Goal: Task Accomplishment & Management: Complete application form

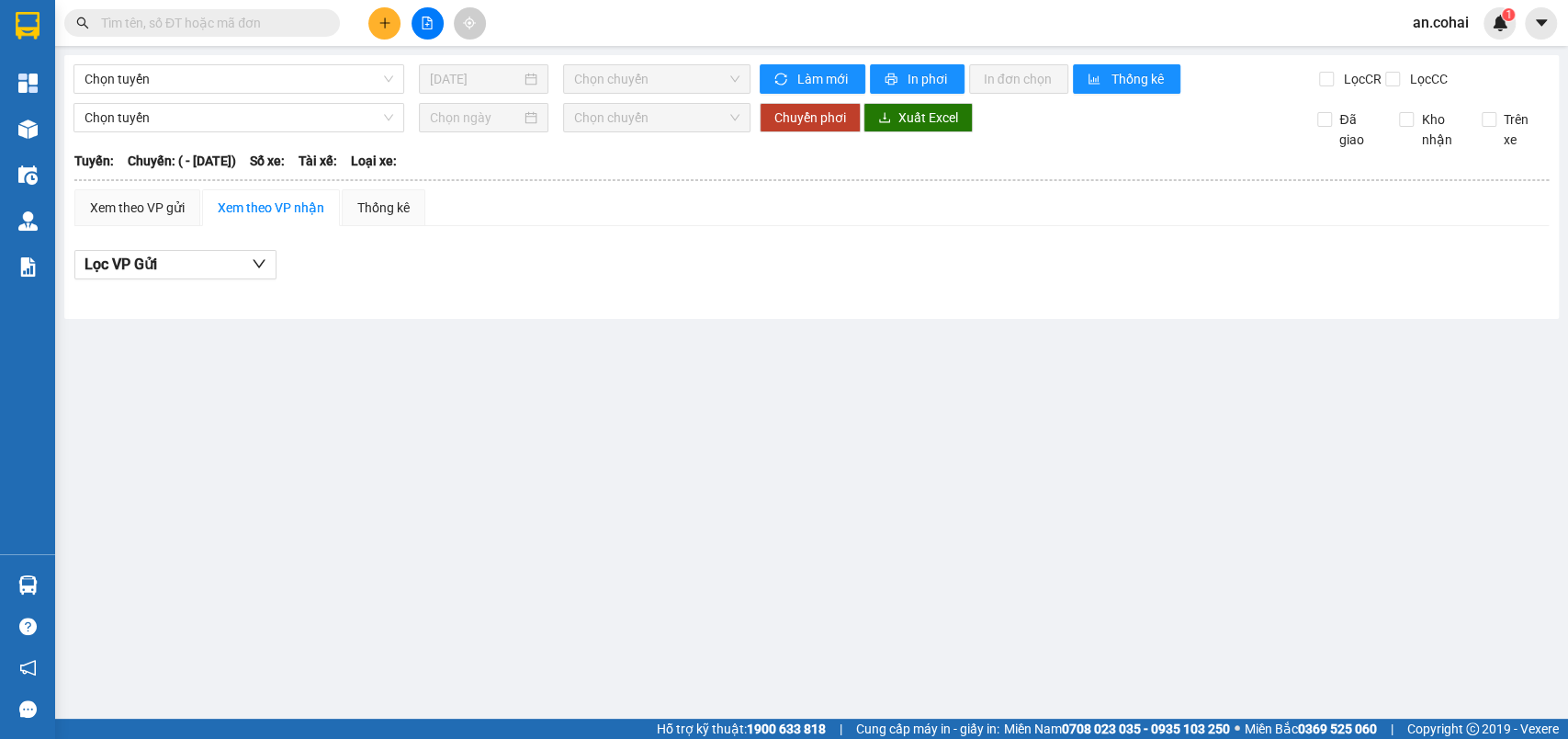
type input "[DATE]"
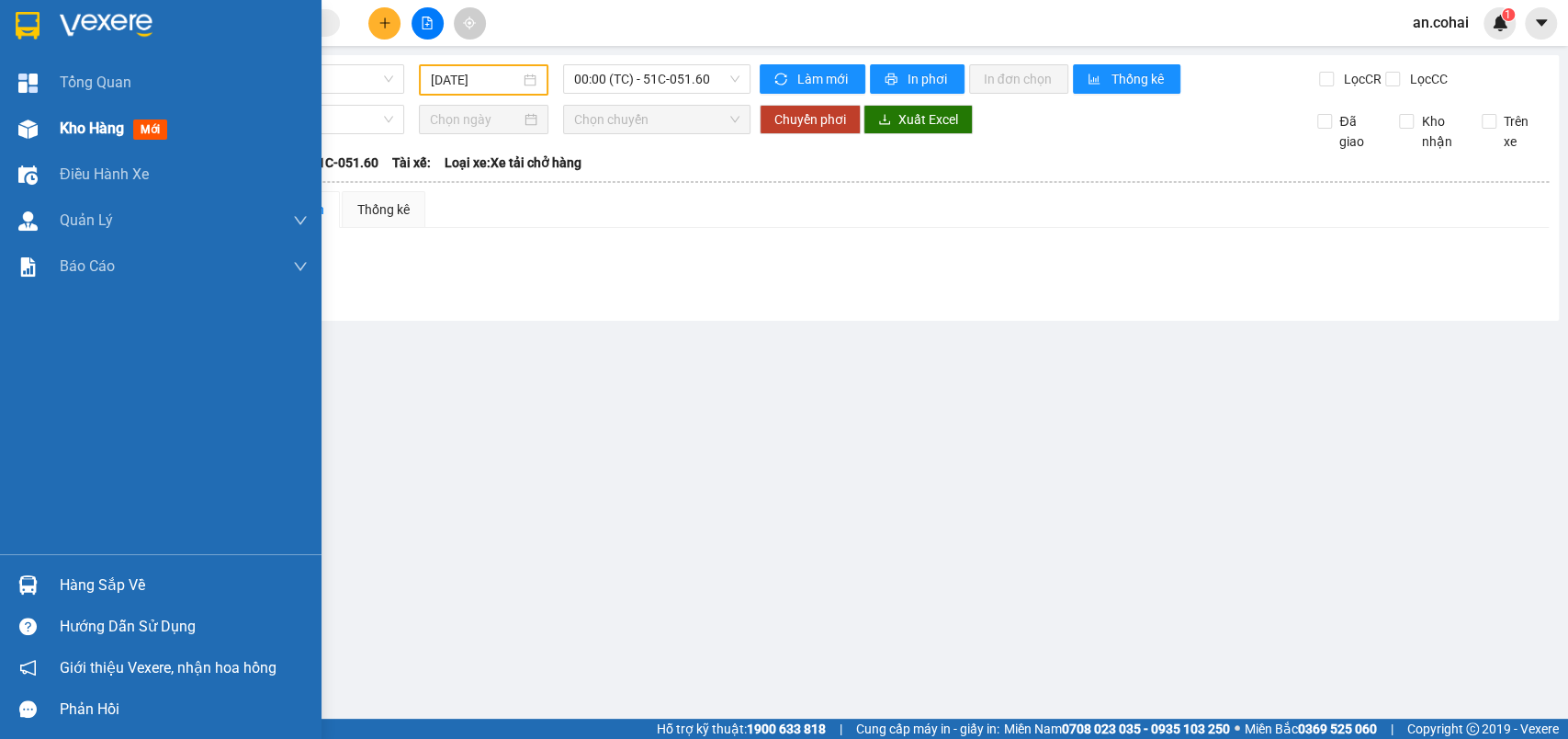
click at [12, 112] on div "Kho hàng mới" at bounding box center [160, 129] width 321 height 46
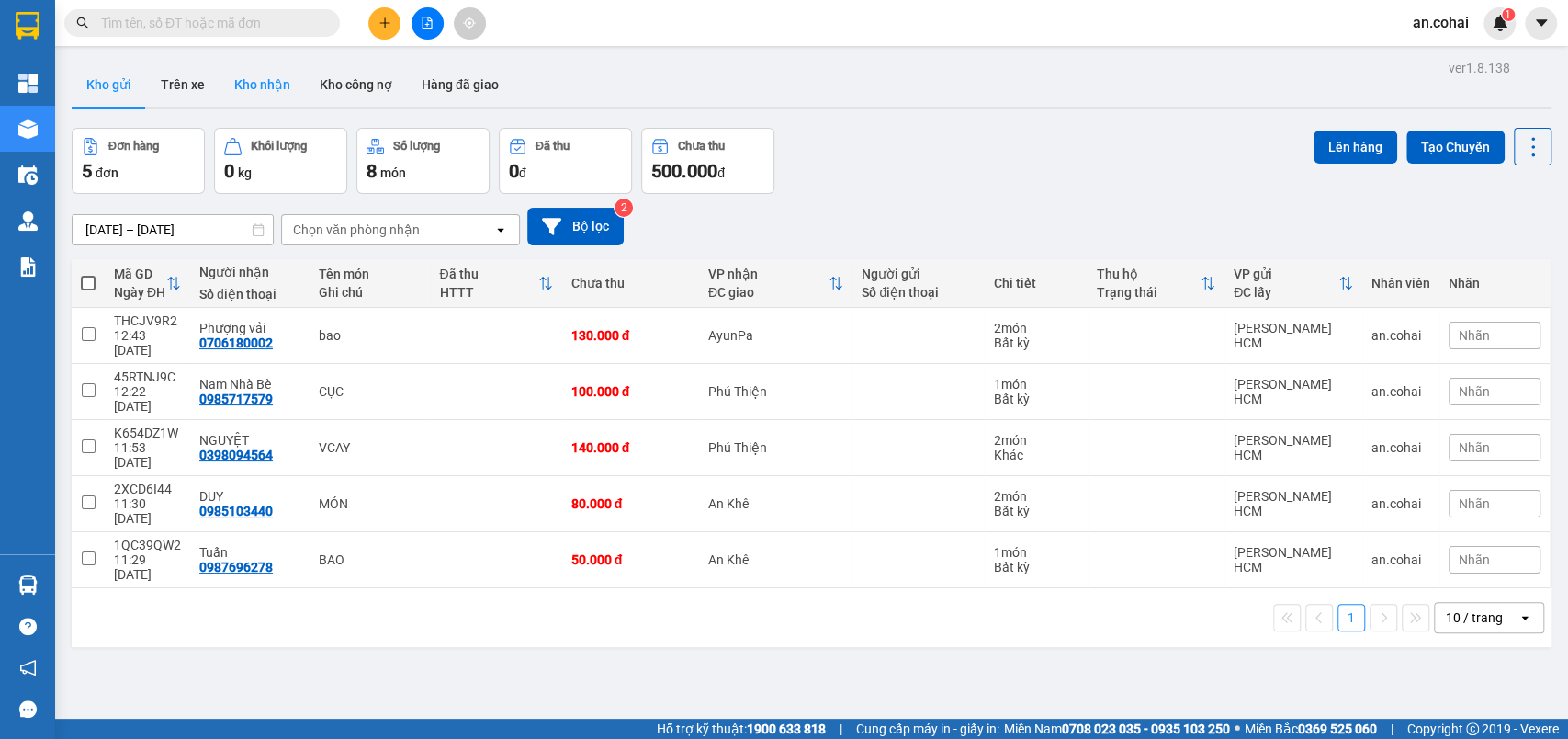
click at [281, 94] on button "Kho nhận" at bounding box center [262, 85] width 86 height 44
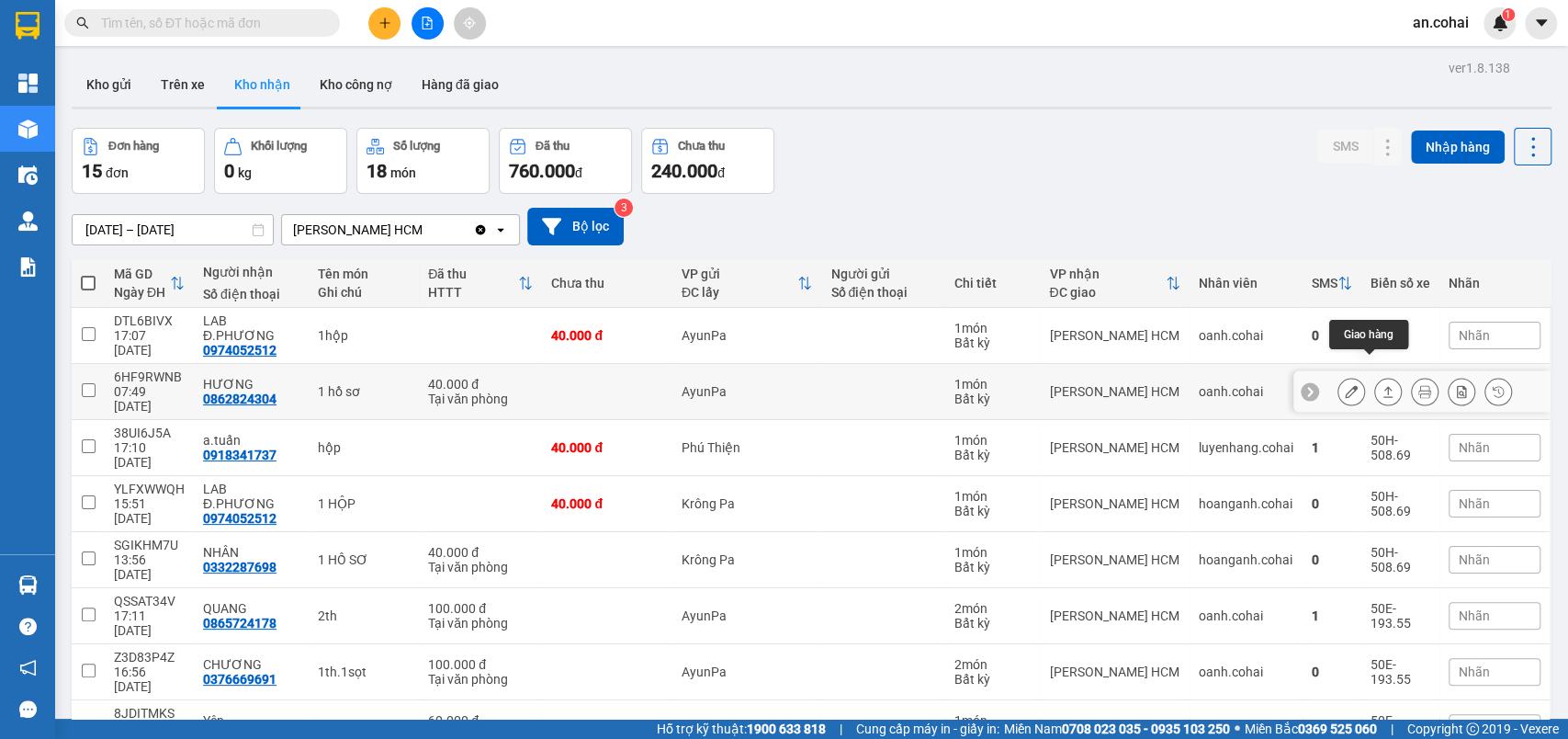
click at [1382, 385] on icon at bounding box center [1388, 391] width 12 height 12
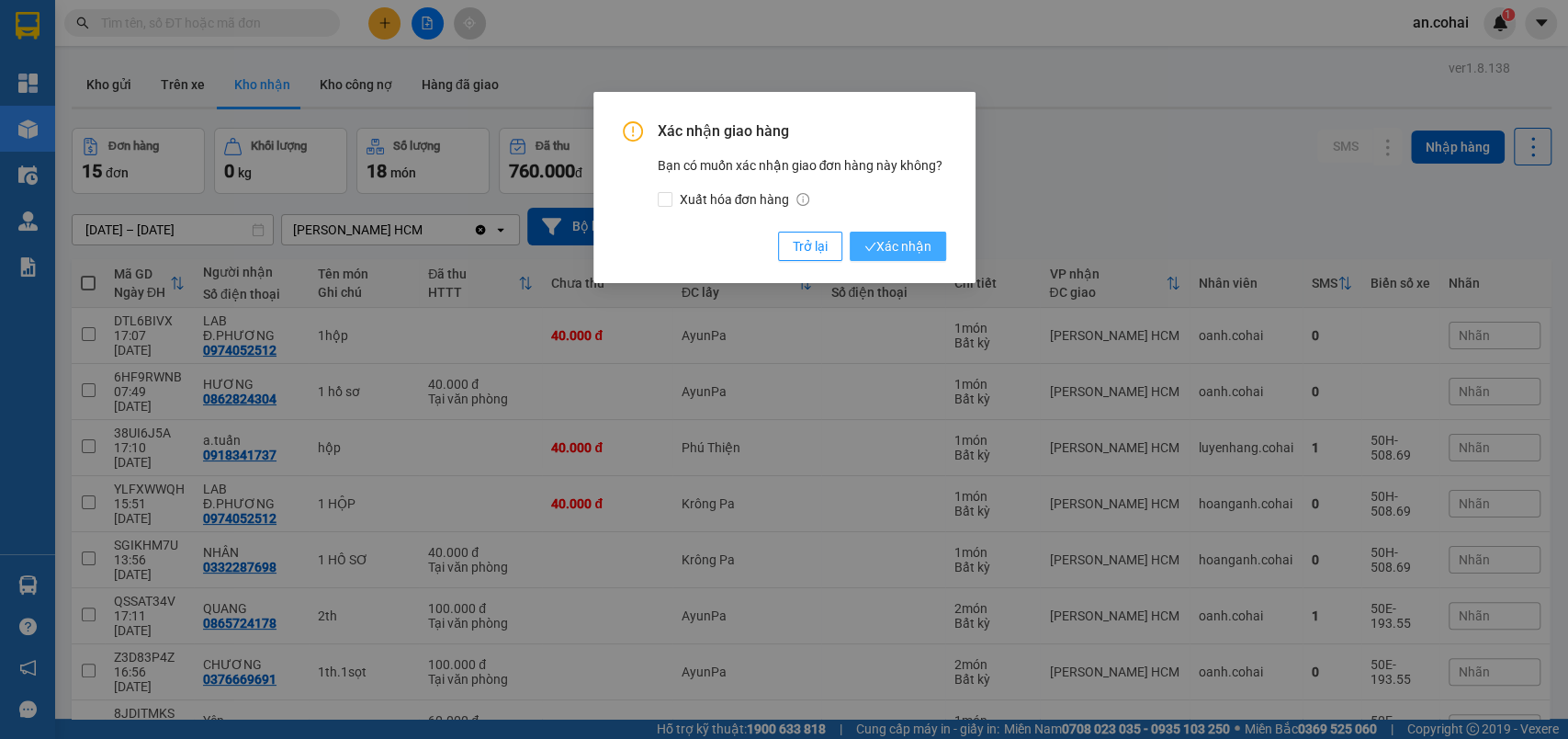
click at [904, 238] on span "Xác nhận" at bounding box center [898, 246] width 67 height 20
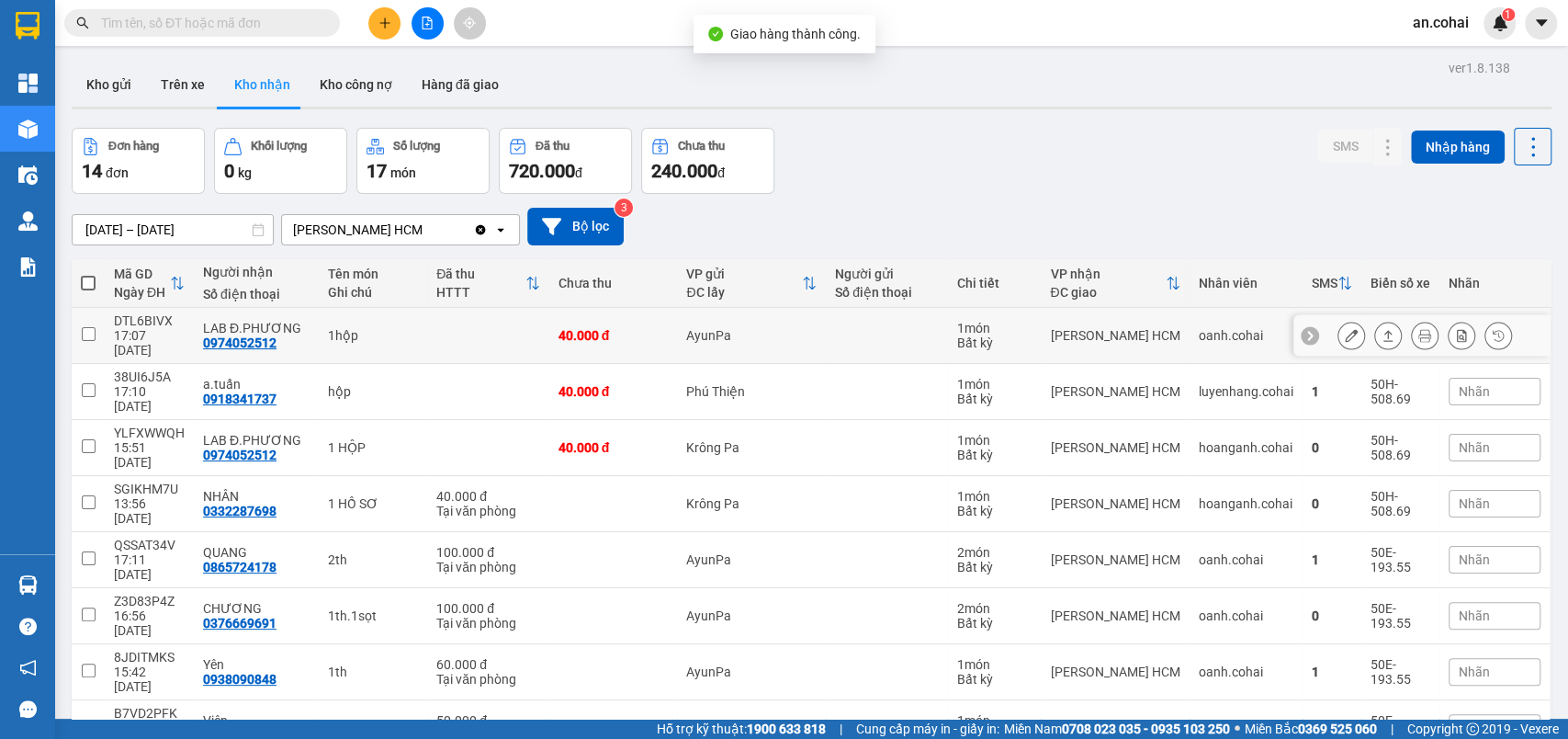
click at [1382, 331] on icon at bounding box center [1388, 335] width 12 height 12
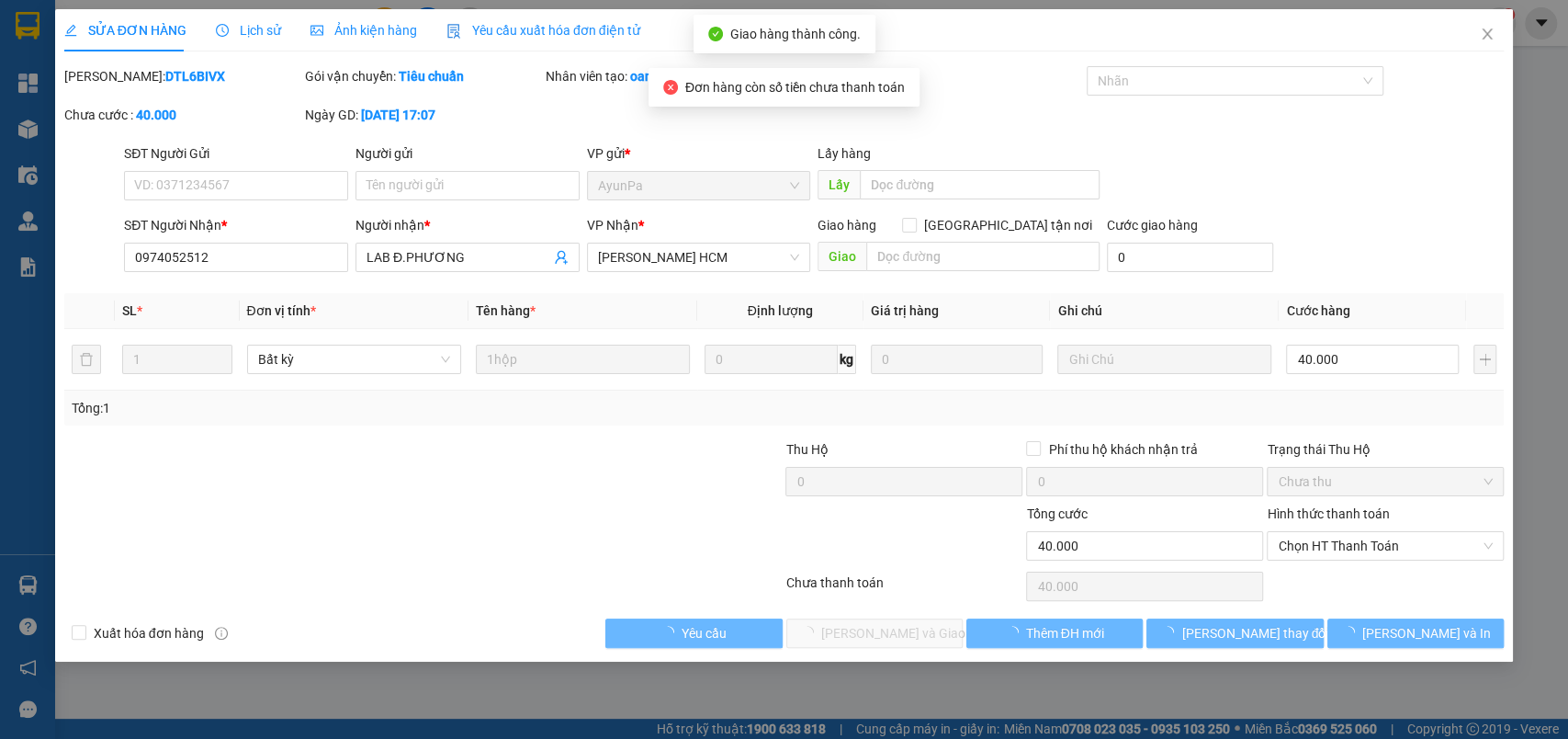
type input "0974052512"
type input "LAB Đ.PHƯƠNG"
type input "40.000"
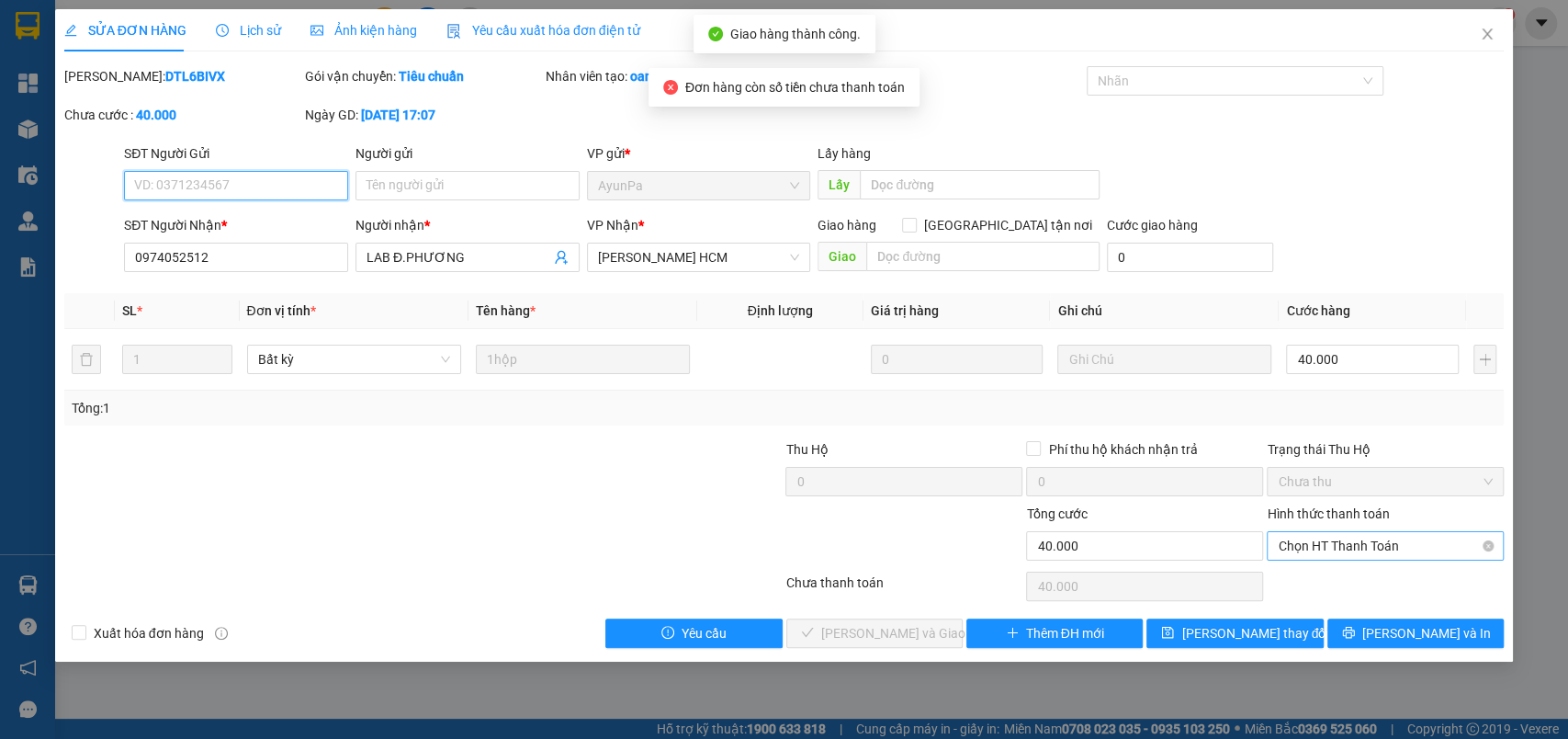
click at [1345, 543] on span "Chọn HT Thanh Toán" at bounding box center [1385, 545] width 215 height 28
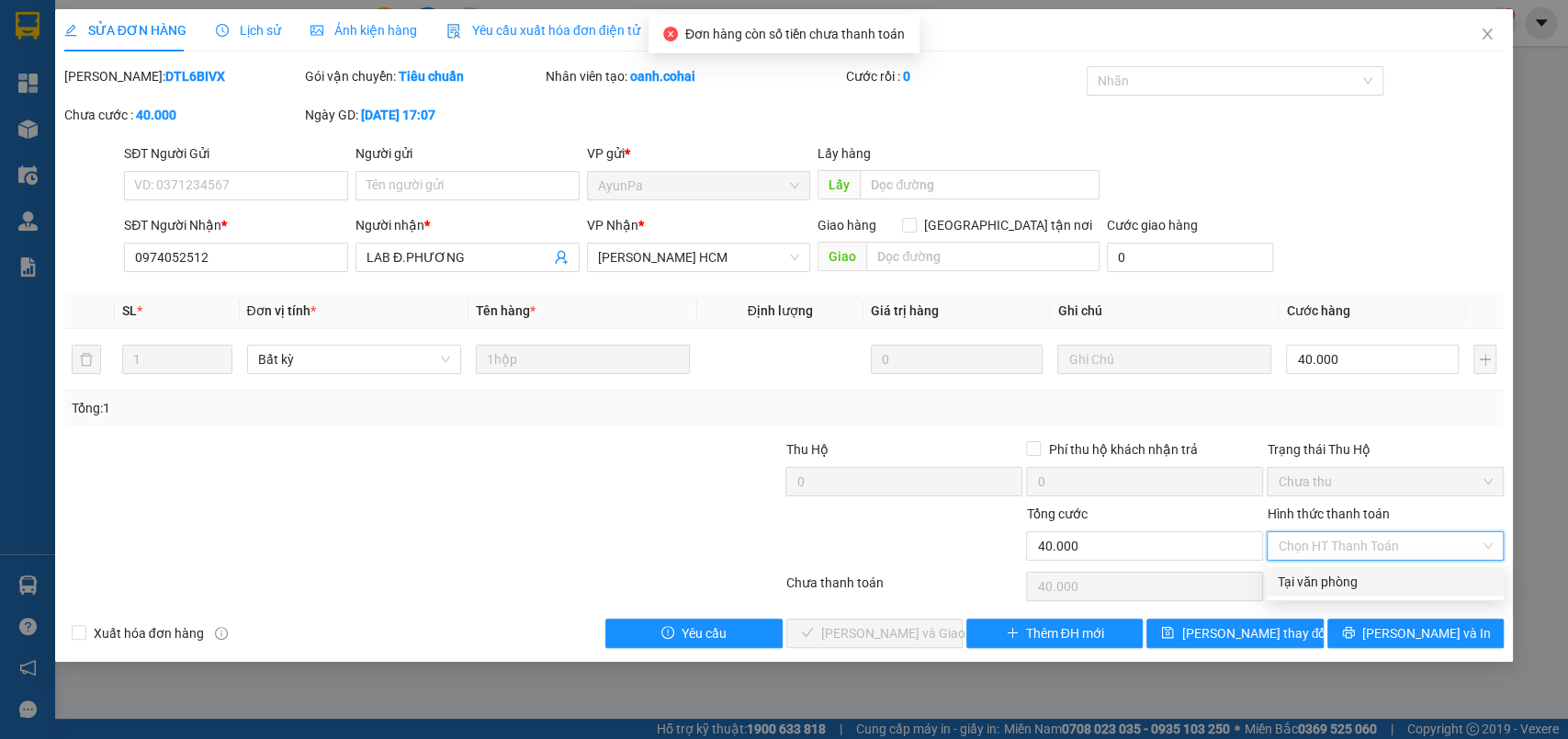
click at [1352, 575] on div "Tại văn phòng" at bounding box center [1385, 581] width 215 height 20
type input "0"
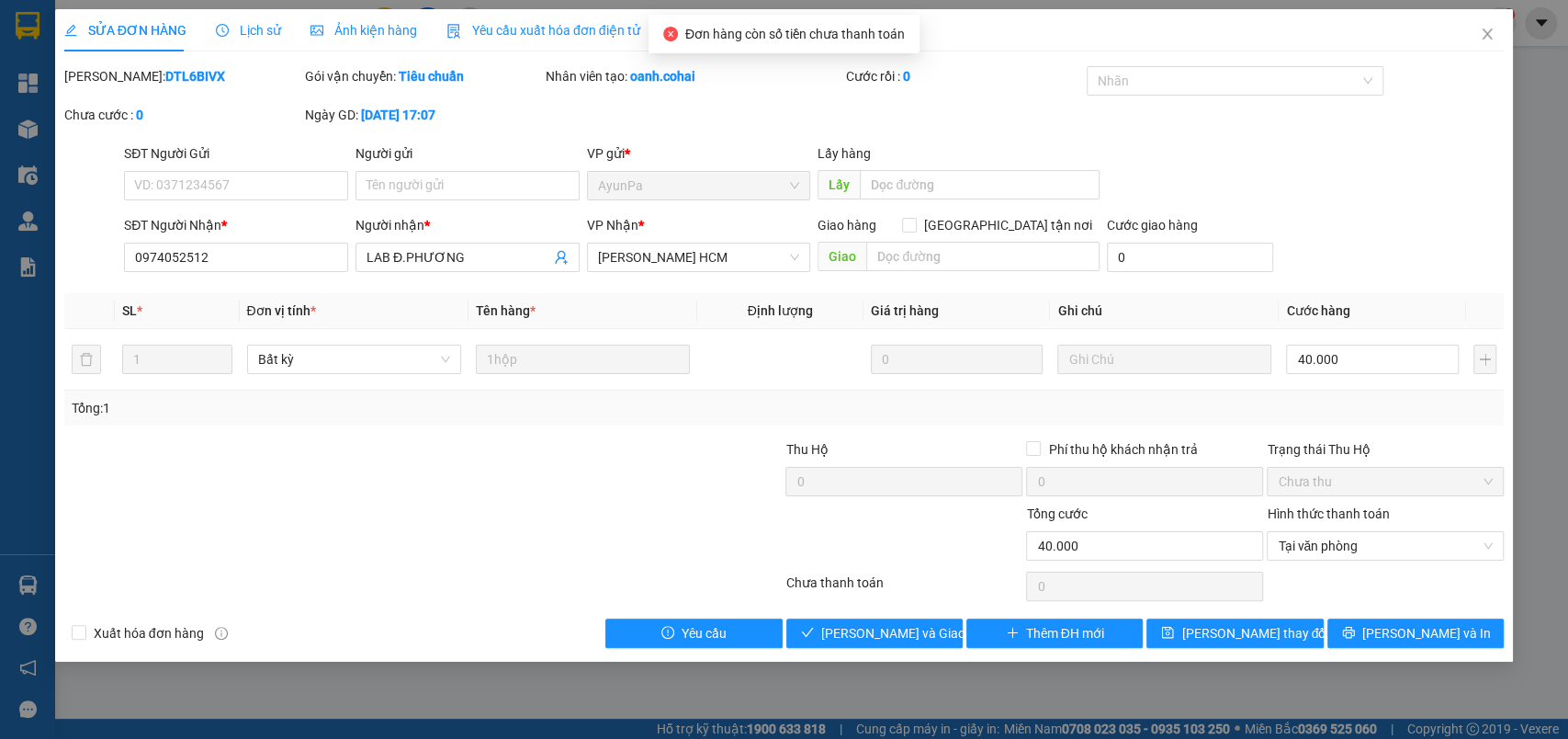
click at [927, 612] on div "Total Paid Fee 0 Total UnPaid Fee 40.000 Cash Collection Total Fee Mã ĐH: DTL6B…" at bounding box center [784, 357] width 1441 height 582
click at [926, 623] on span "[PERSON_NAME] và Giao hàng" at bounding box center [909, 632] width 176 height 20
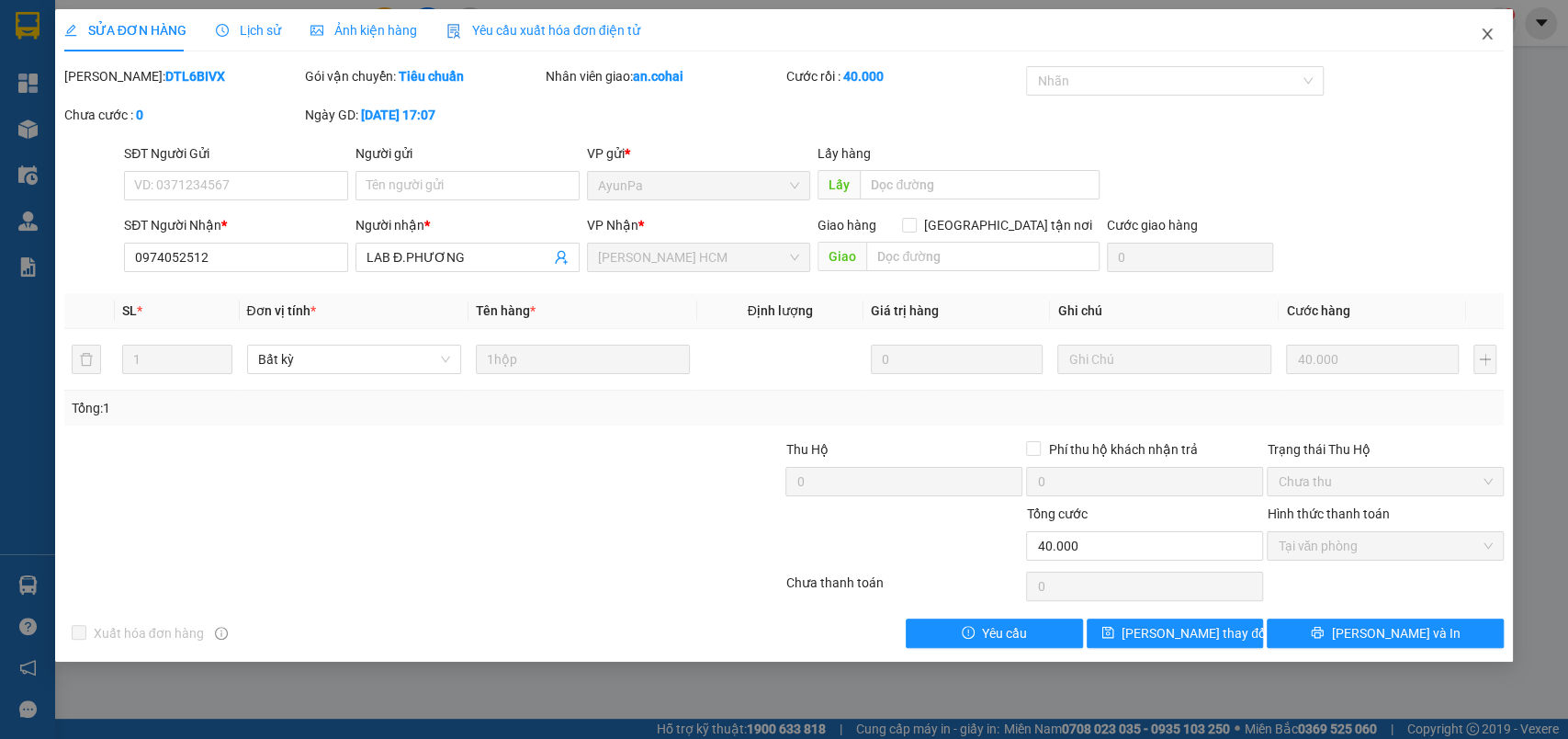
click at [1494, 46] on span "Close" at bounding box center [1488, 35] width 52 height 51
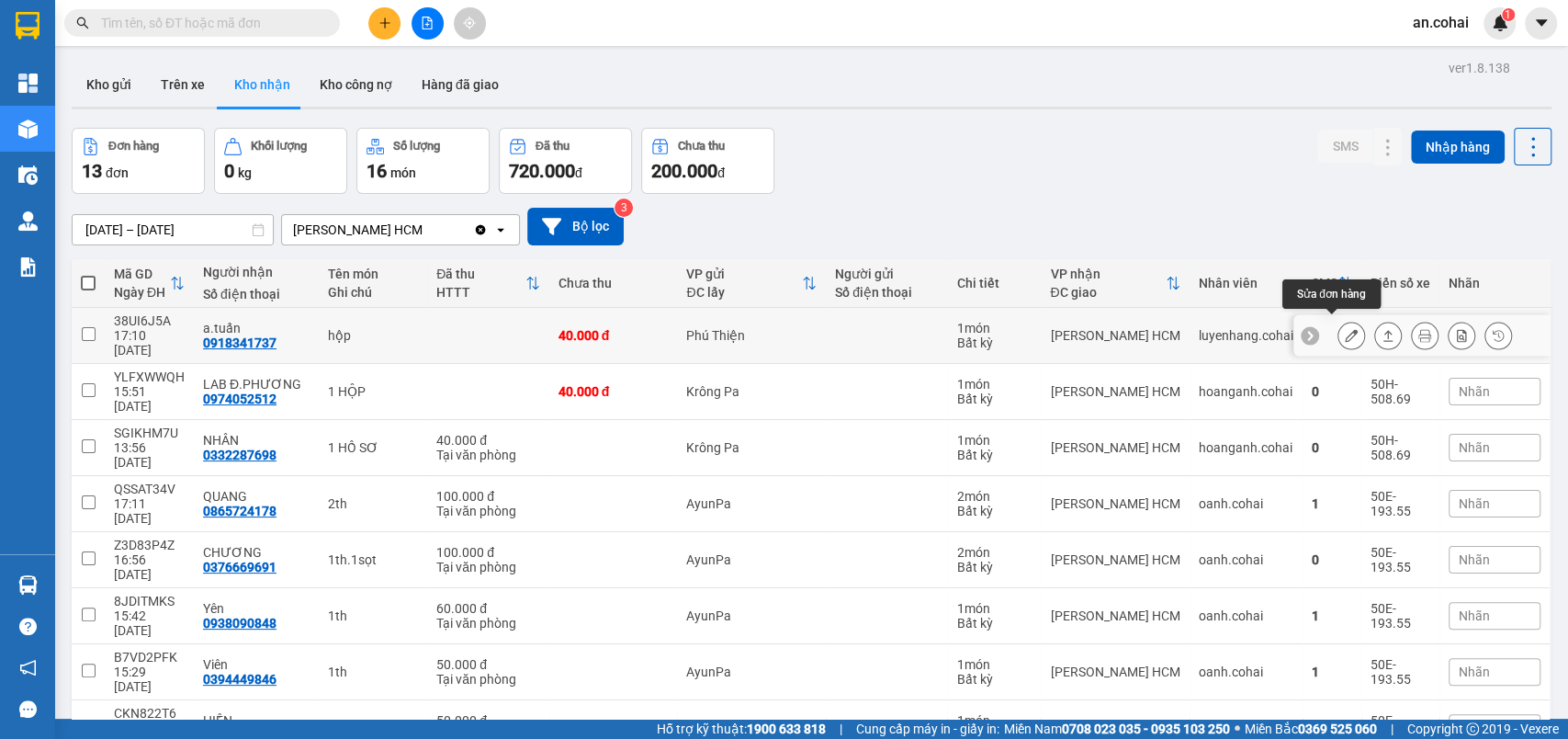
scroll to position [85, 0]
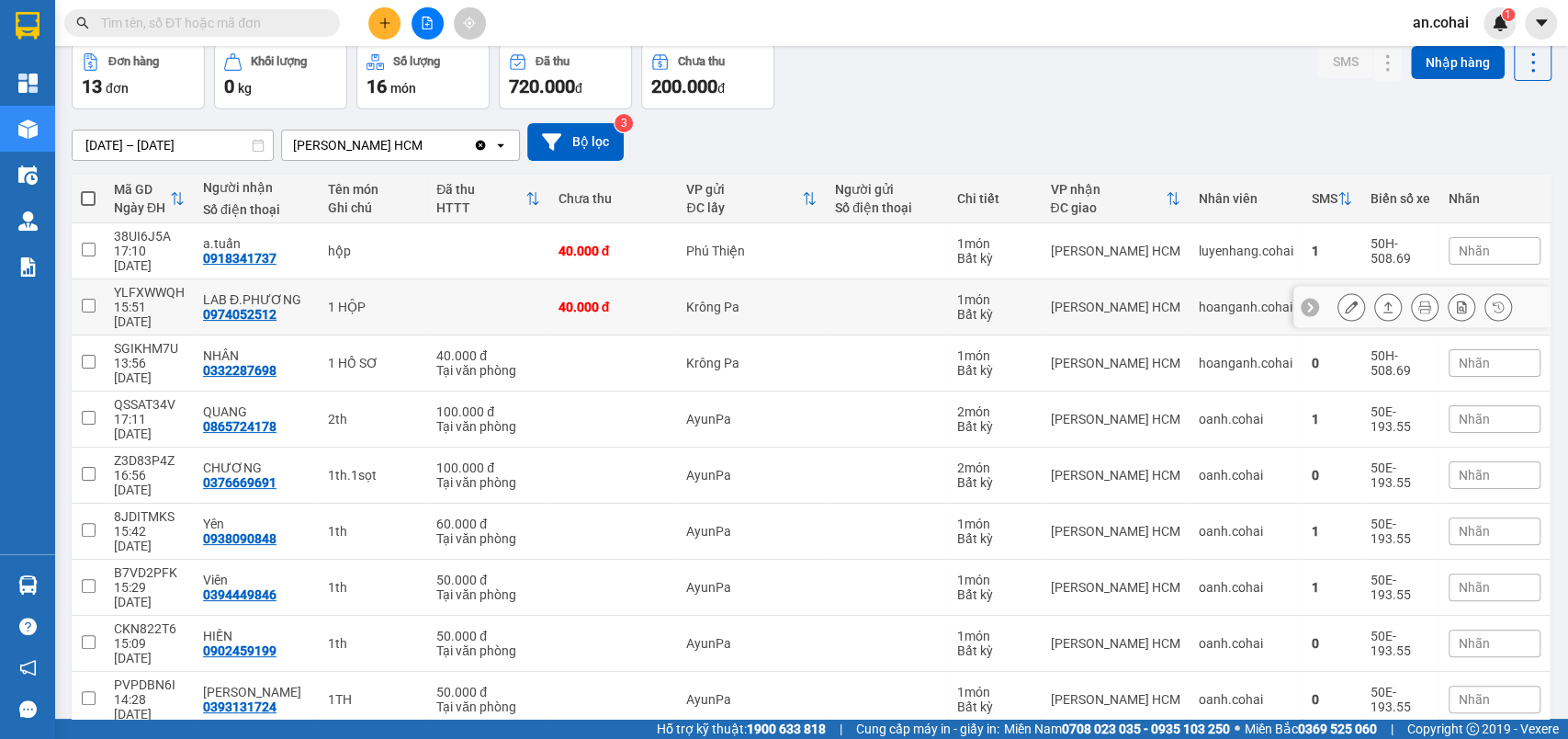
click at [1375, 291] on button at bounding box center [1388, 307] width 26 height 32
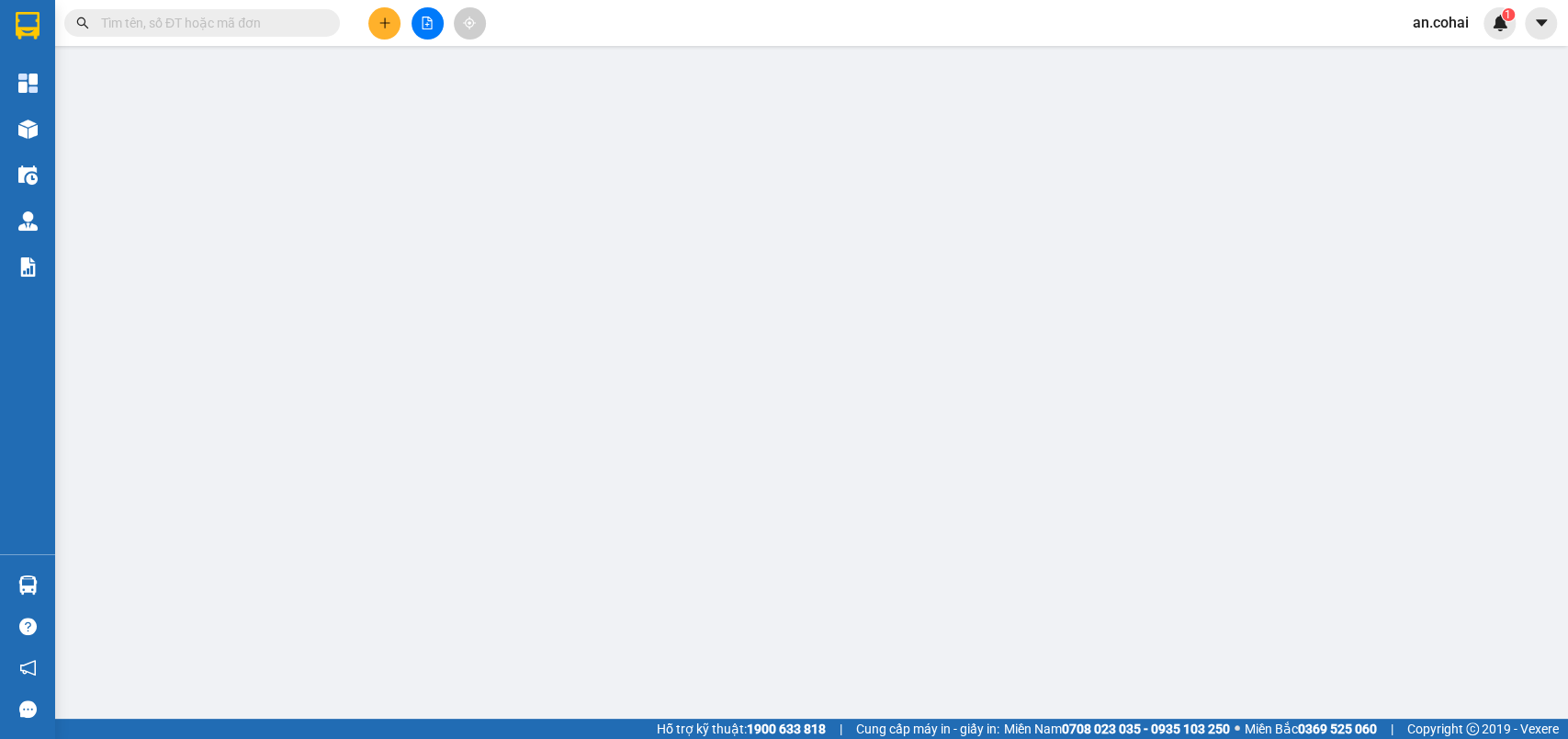
type input "0974052512"
type input "LAB Đ.PHƯƠNG"
type input "40.000"
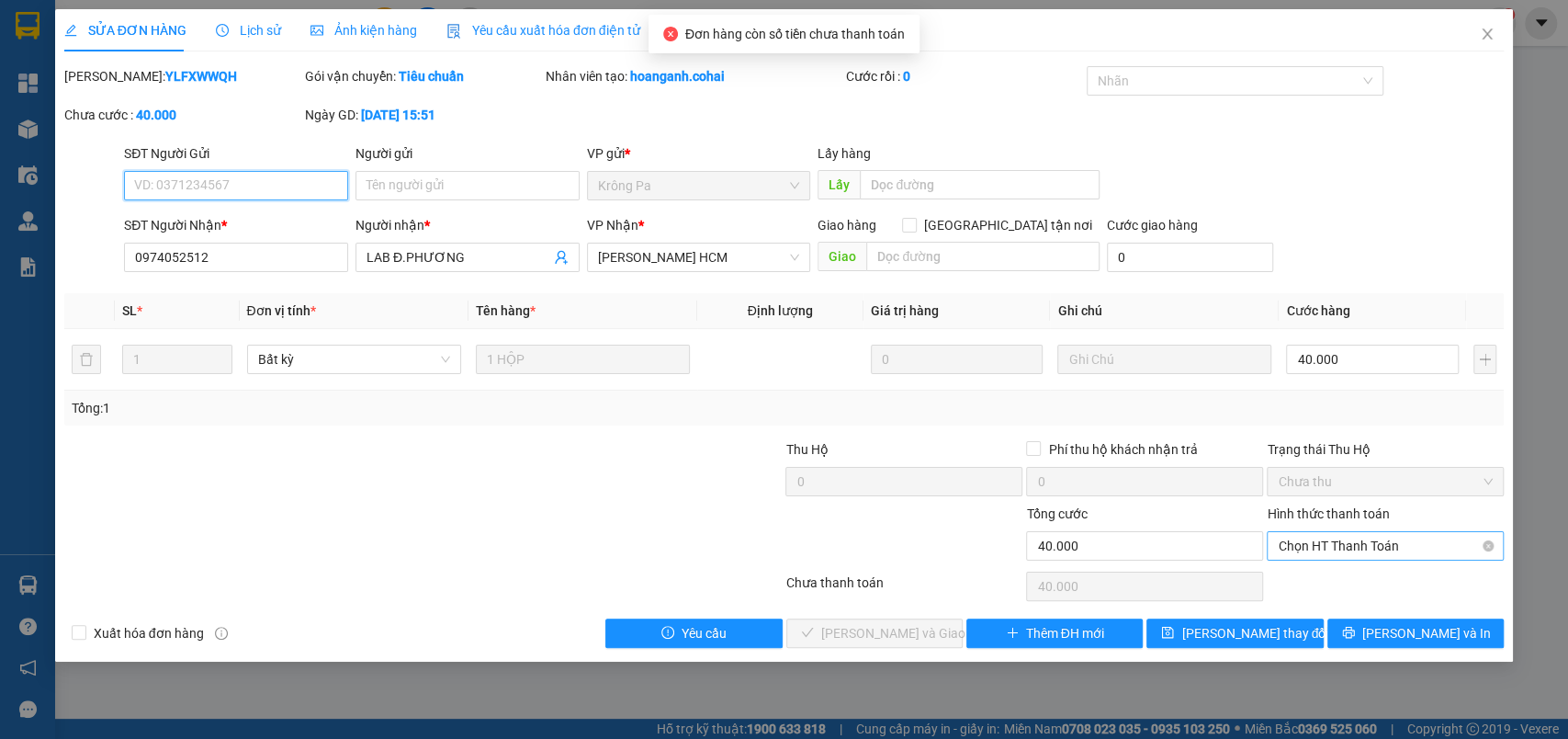
click at [1356, 536] on span "Chọn HT Thanh Toán" at bounding box center [1385, 545] width 215 height 28
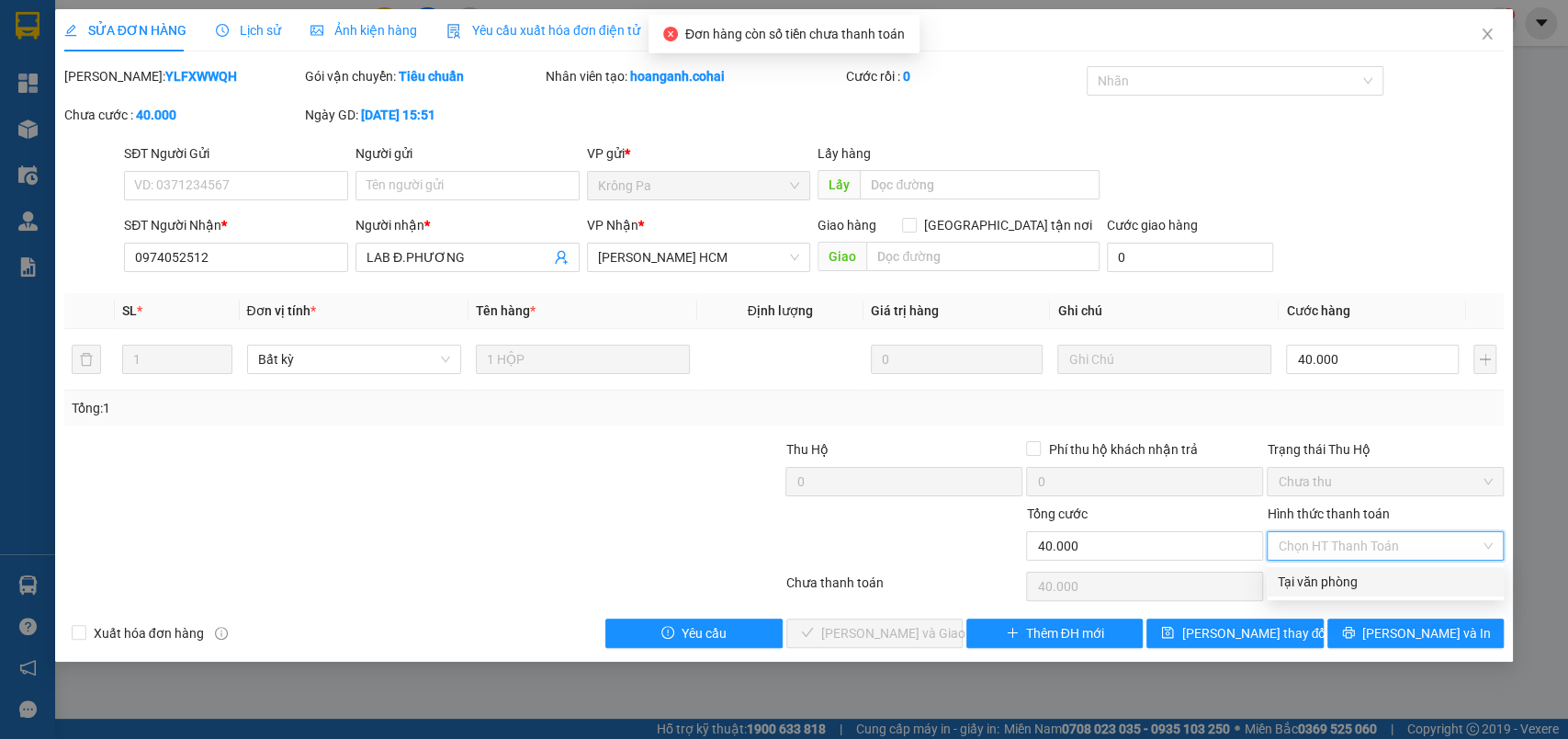
click at [1347, 576] on div "Tại văn phòng" at bounding box center [1385, 581] width 215 height 20
type input "0"
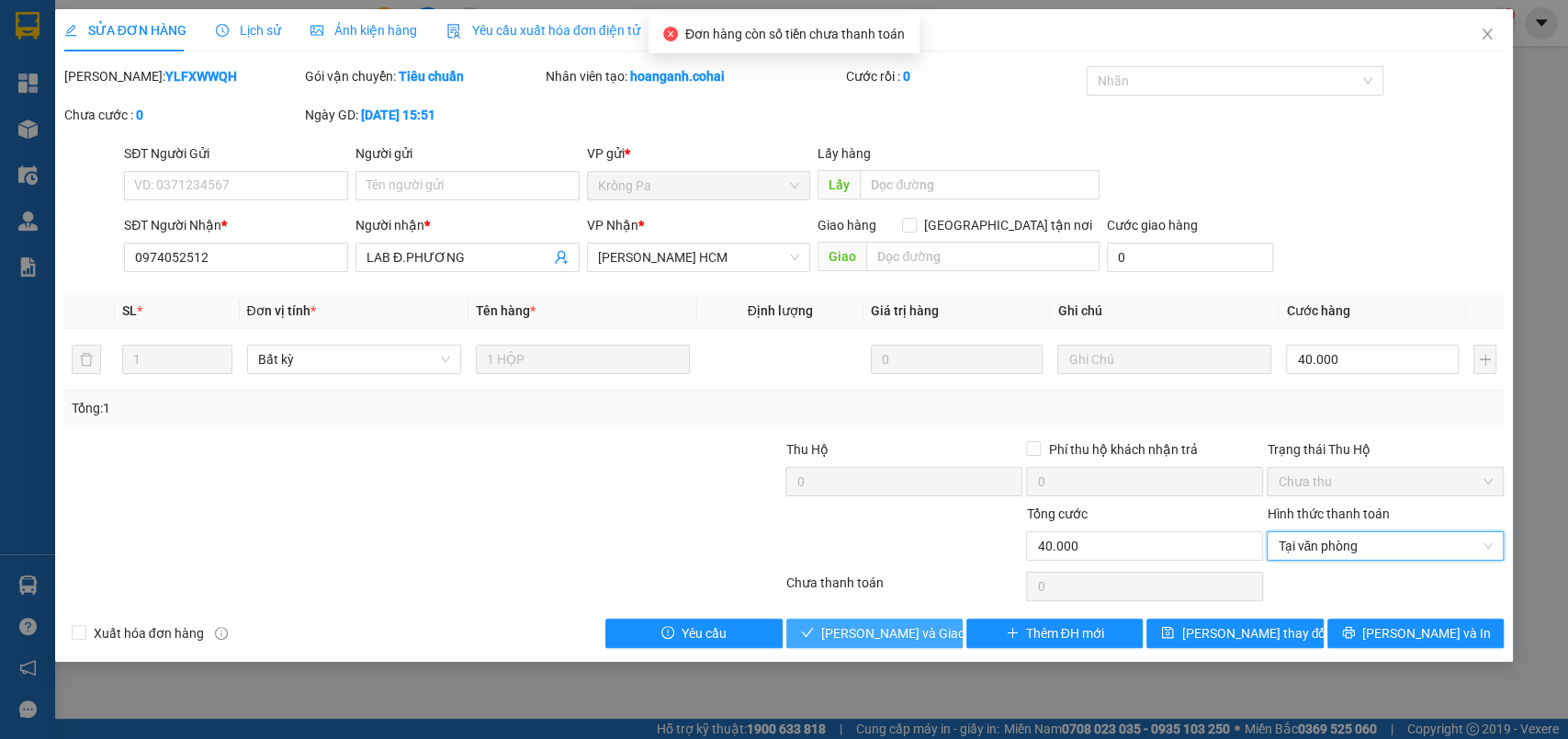
click at [957, 628] on button "[PERSON_NAME] và Giao hàng" at bounding box center [875, 632] width 176 height 30
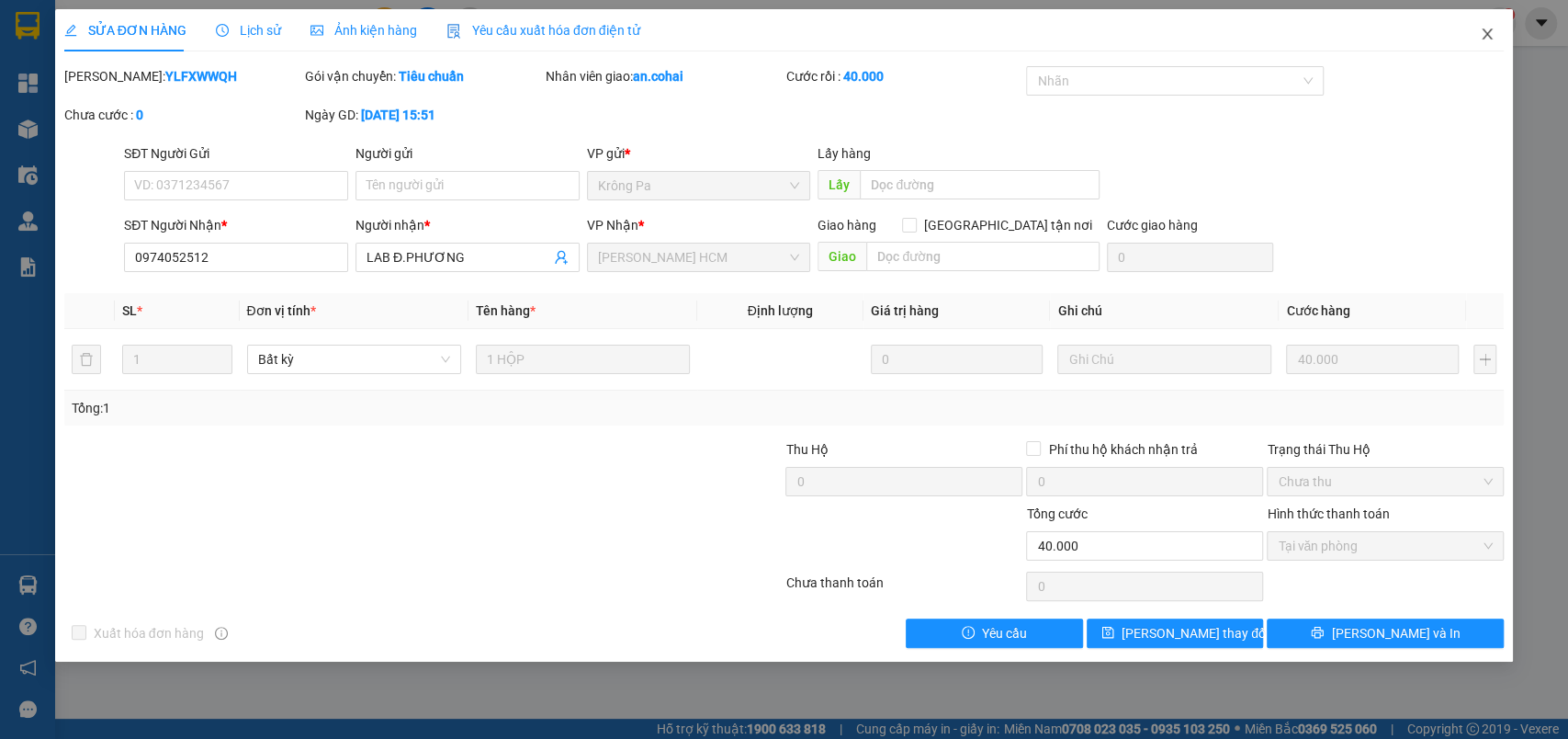
click at [1481, 33] on icon "close" at bounding box center [1487, 33] width 14 height 14
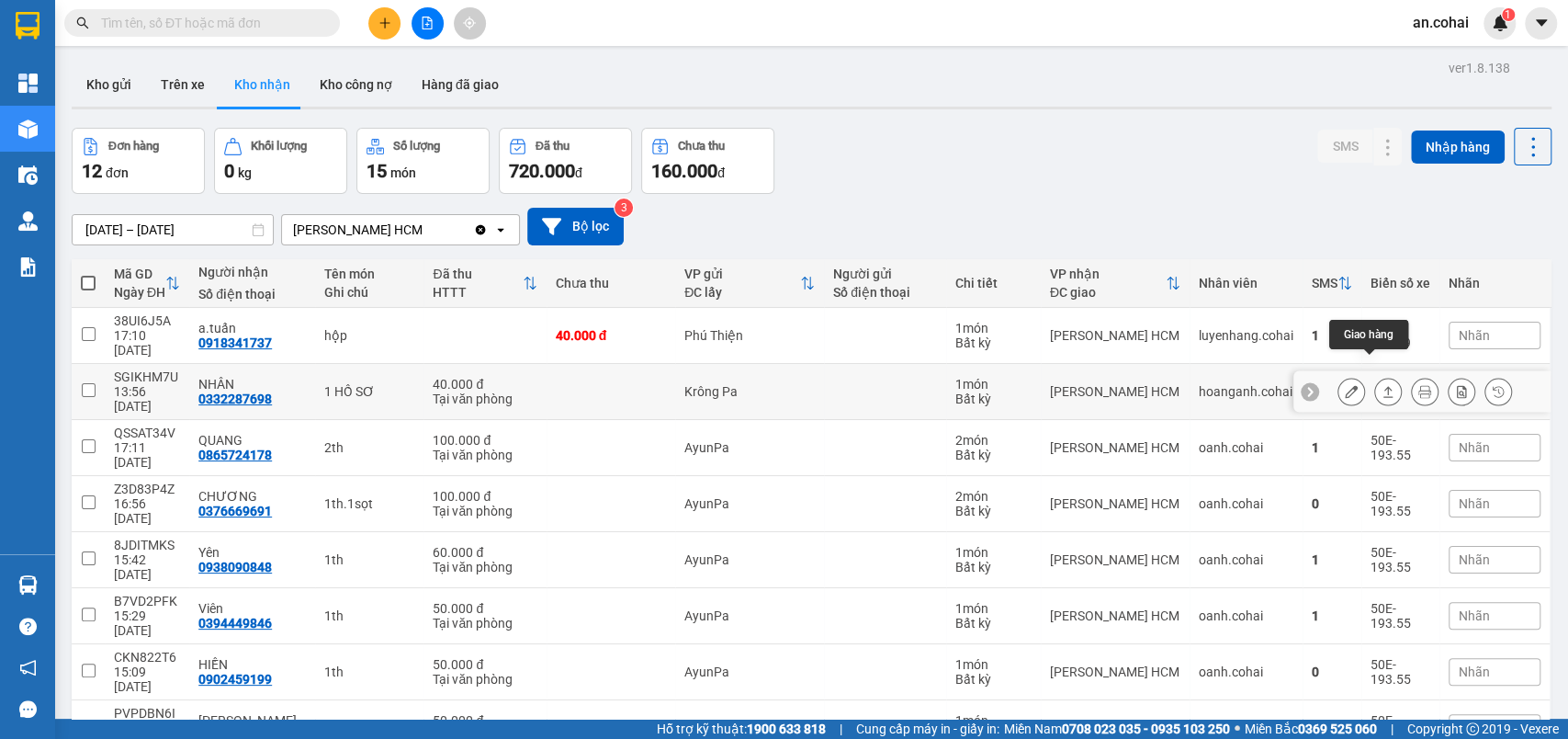
click at [1382, 385] on icon at bounding box center [1388, 391] width 12 height 12
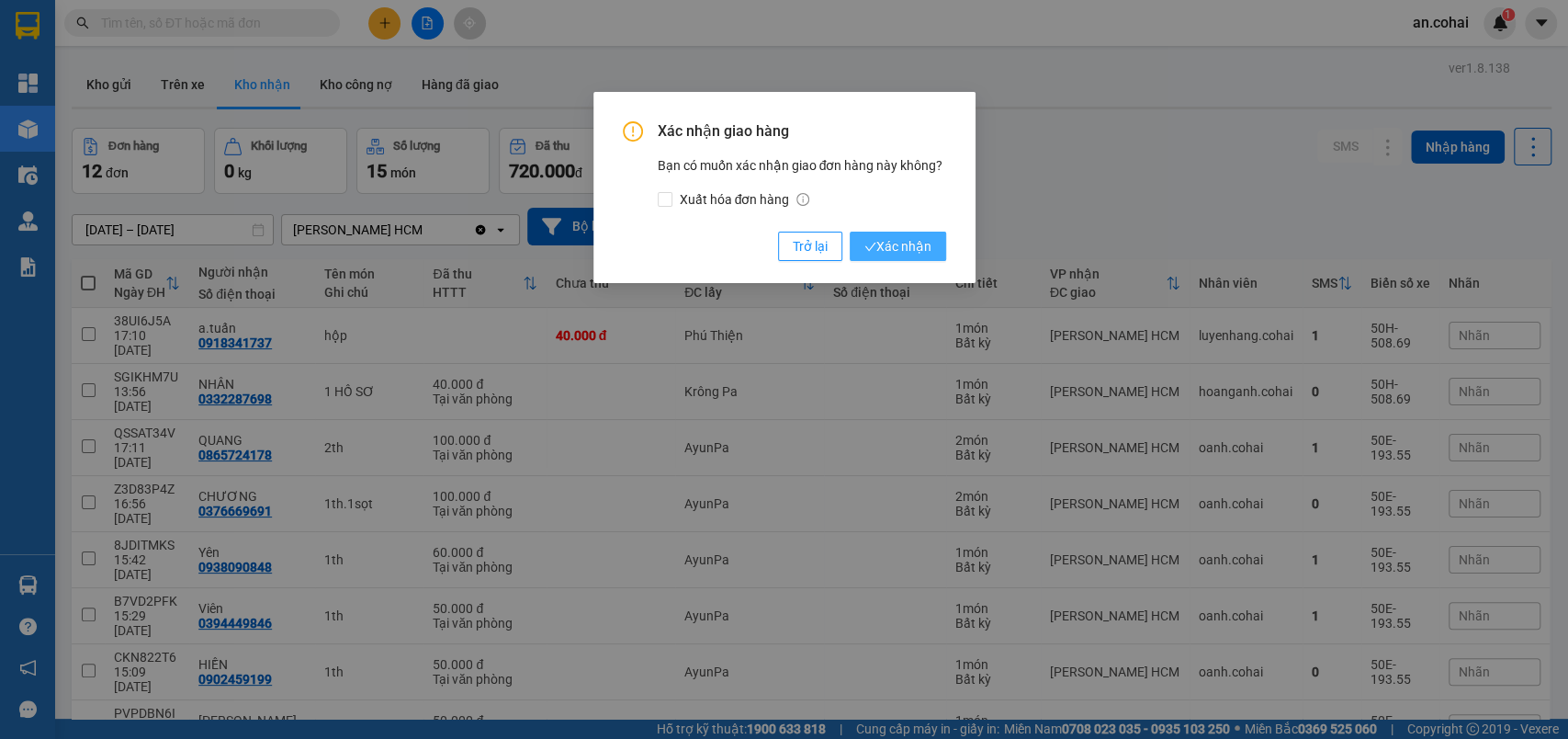
click at [906, 253] on span "Xác nhận" at bounding box center [898, 246] width 67 height 20
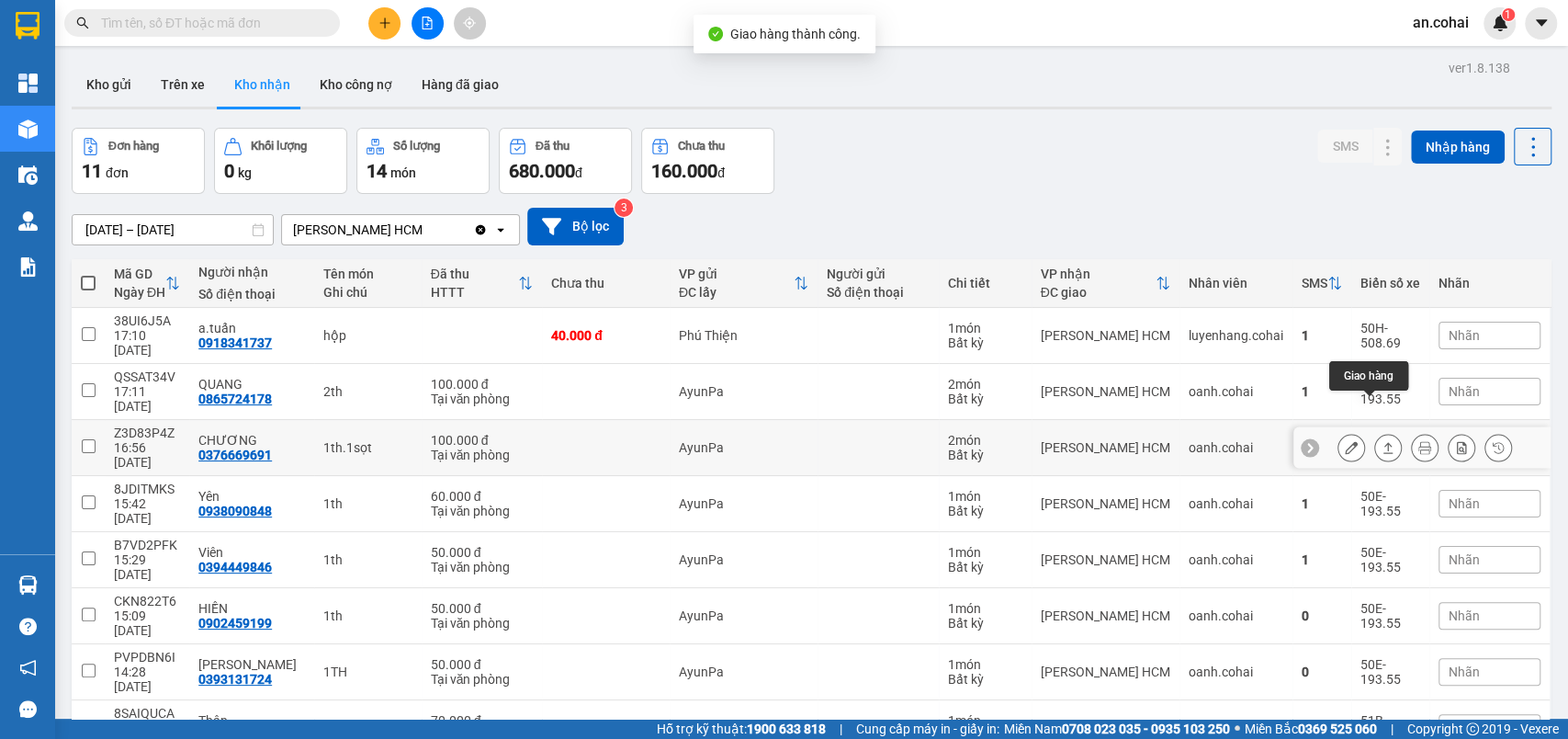
click at [1382, 441] on icon at bounding box center [1388, 446] width 12 height 12
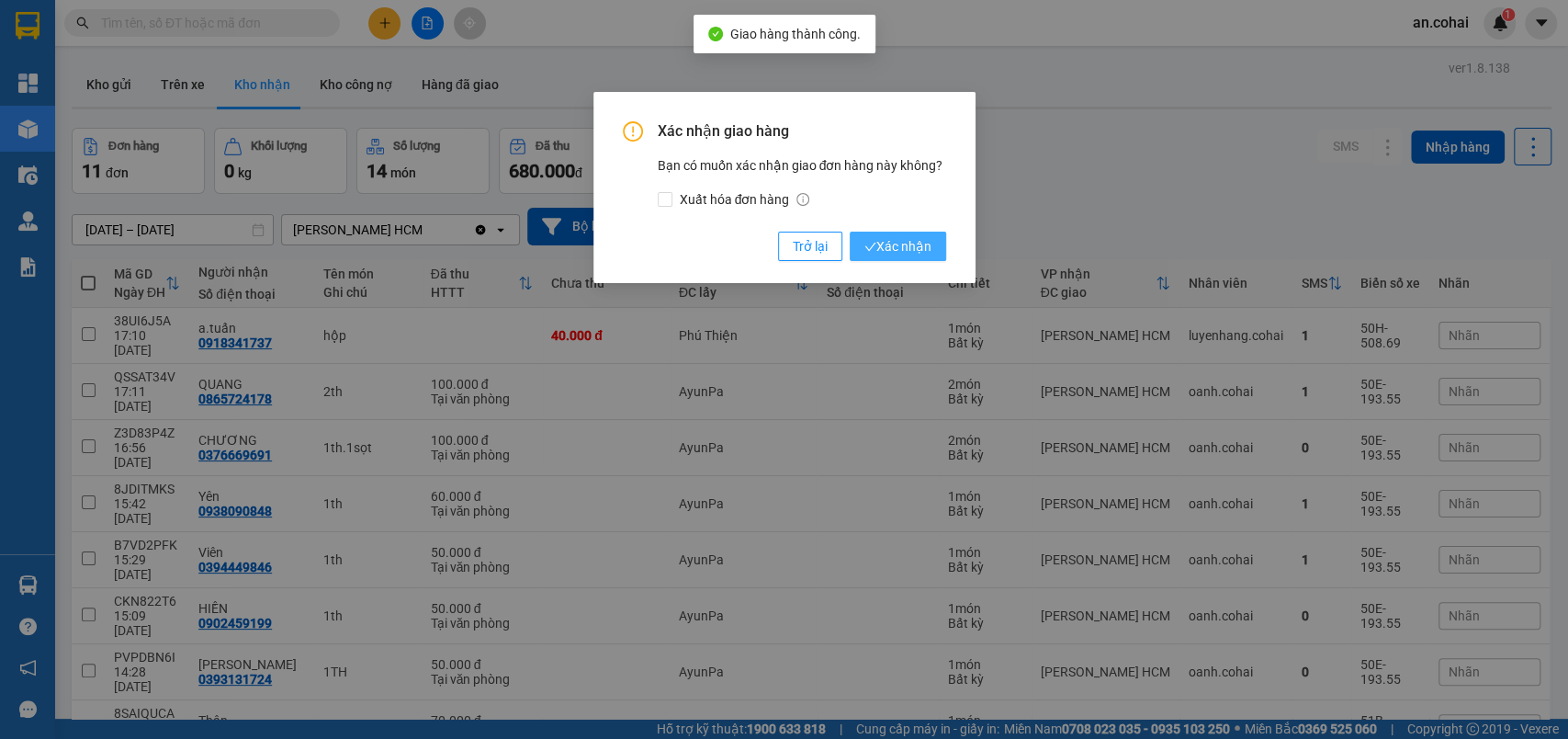
click at [865, 244] on icon "check" at bounding box center [871, 246] width 12 height 12
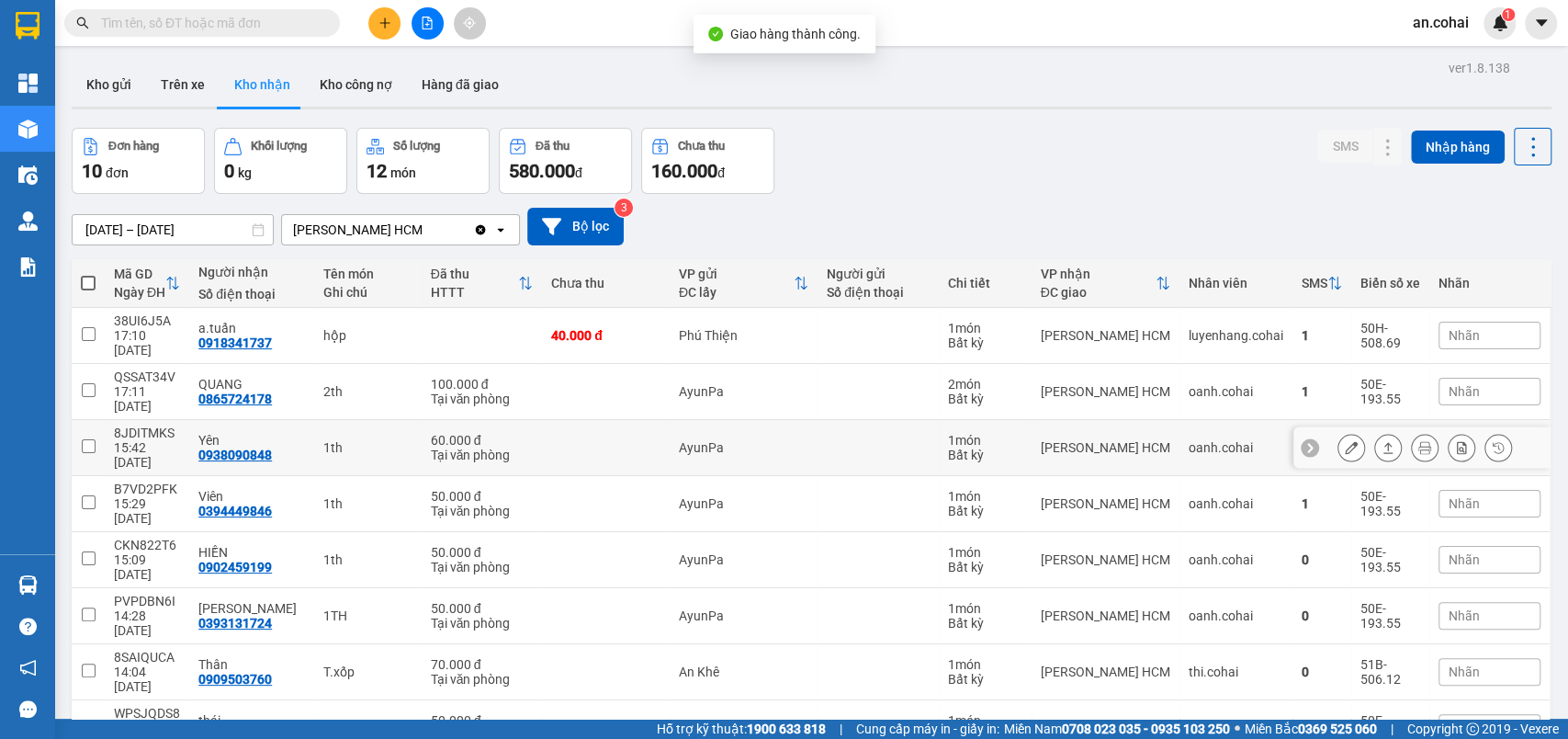
click at [1382, 441] on icon at bounding box center [1388, 446] width 12 height 12
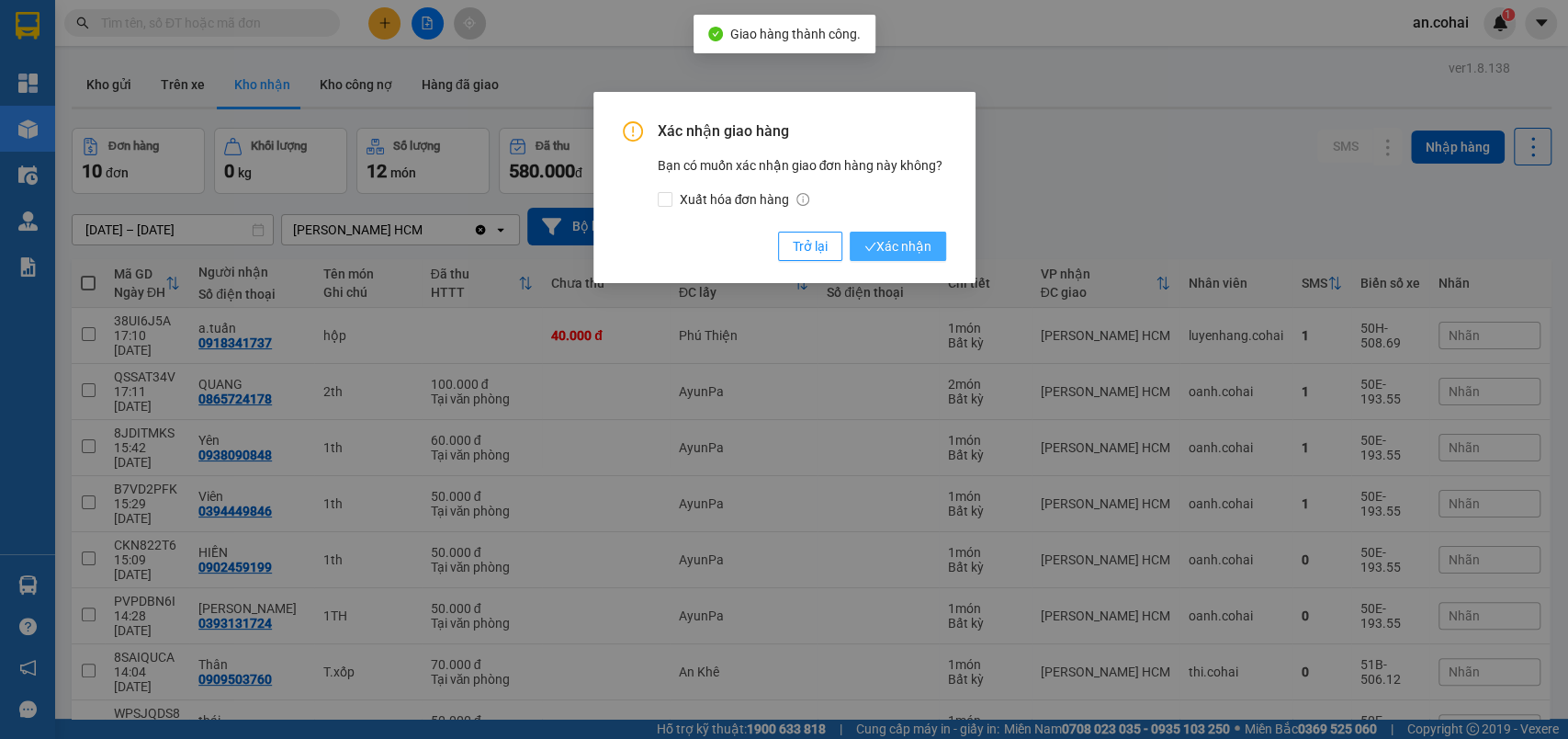
click at [897, 252] on span "Xác nhận" at bounding box center [898, 246] width 67 height 20
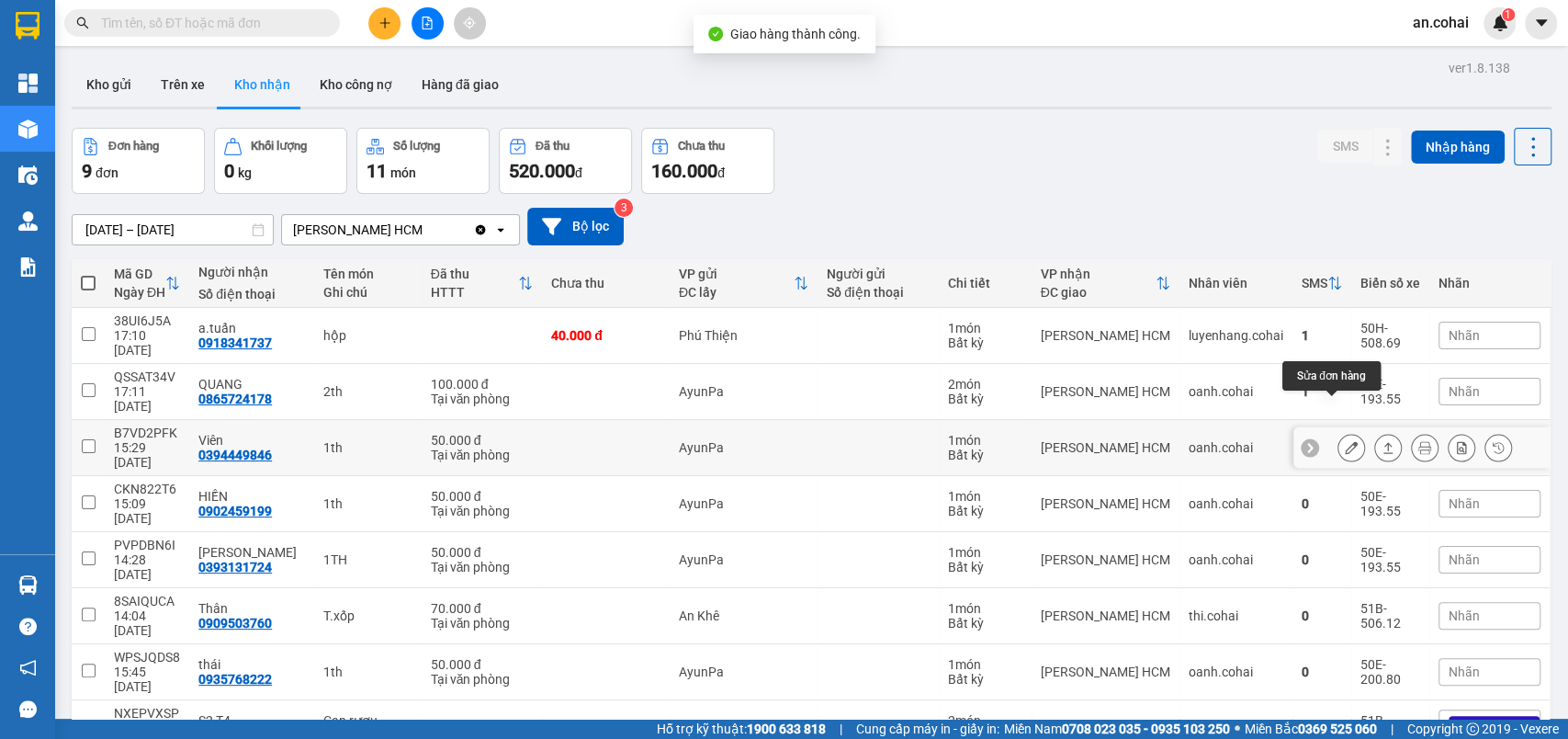
click at [1382, 441] on icon at bounding box center [1388, 446] width 12 height 12
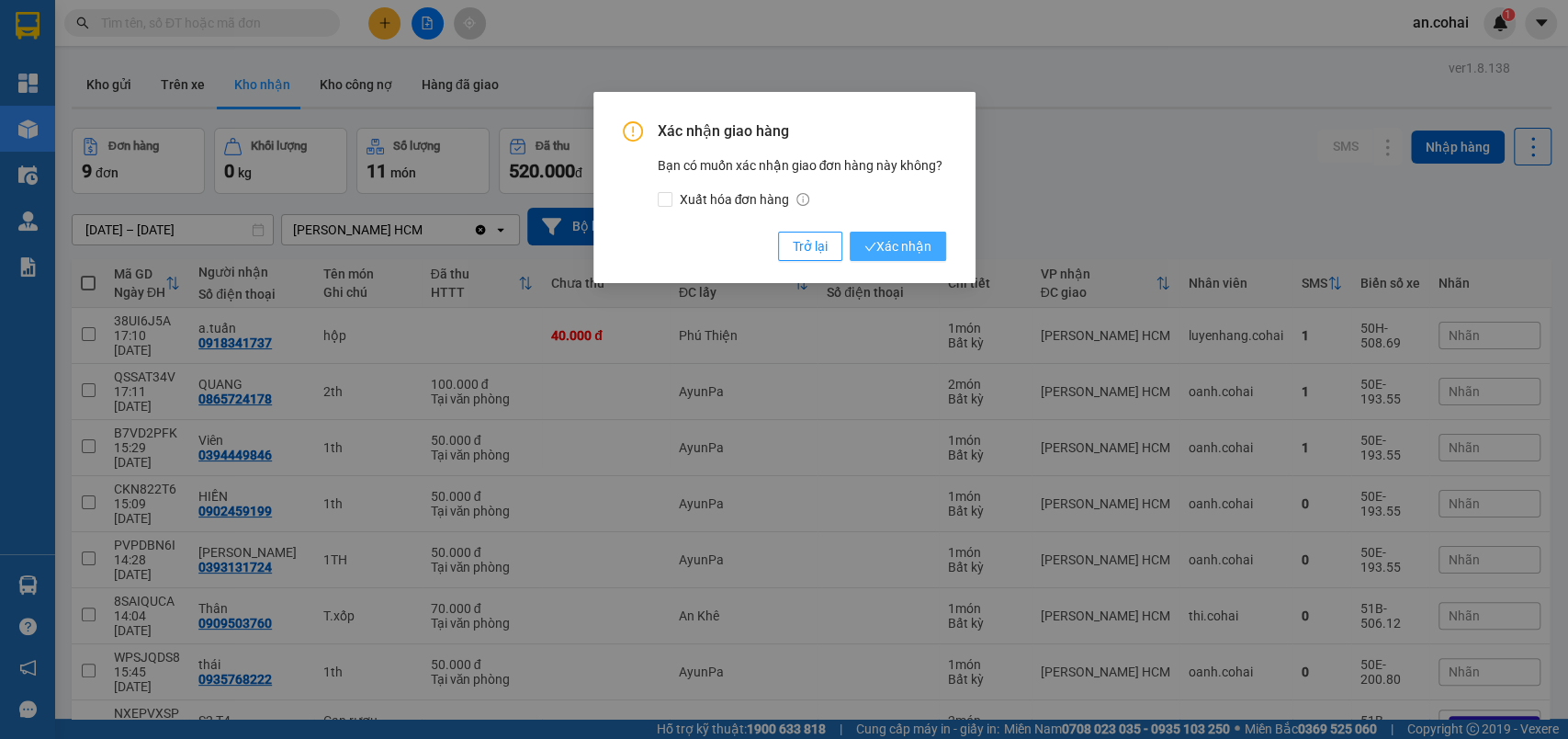
click at [912, 237] on span "Xác nhận" at bounding box center [898, 246] width 67 height 20
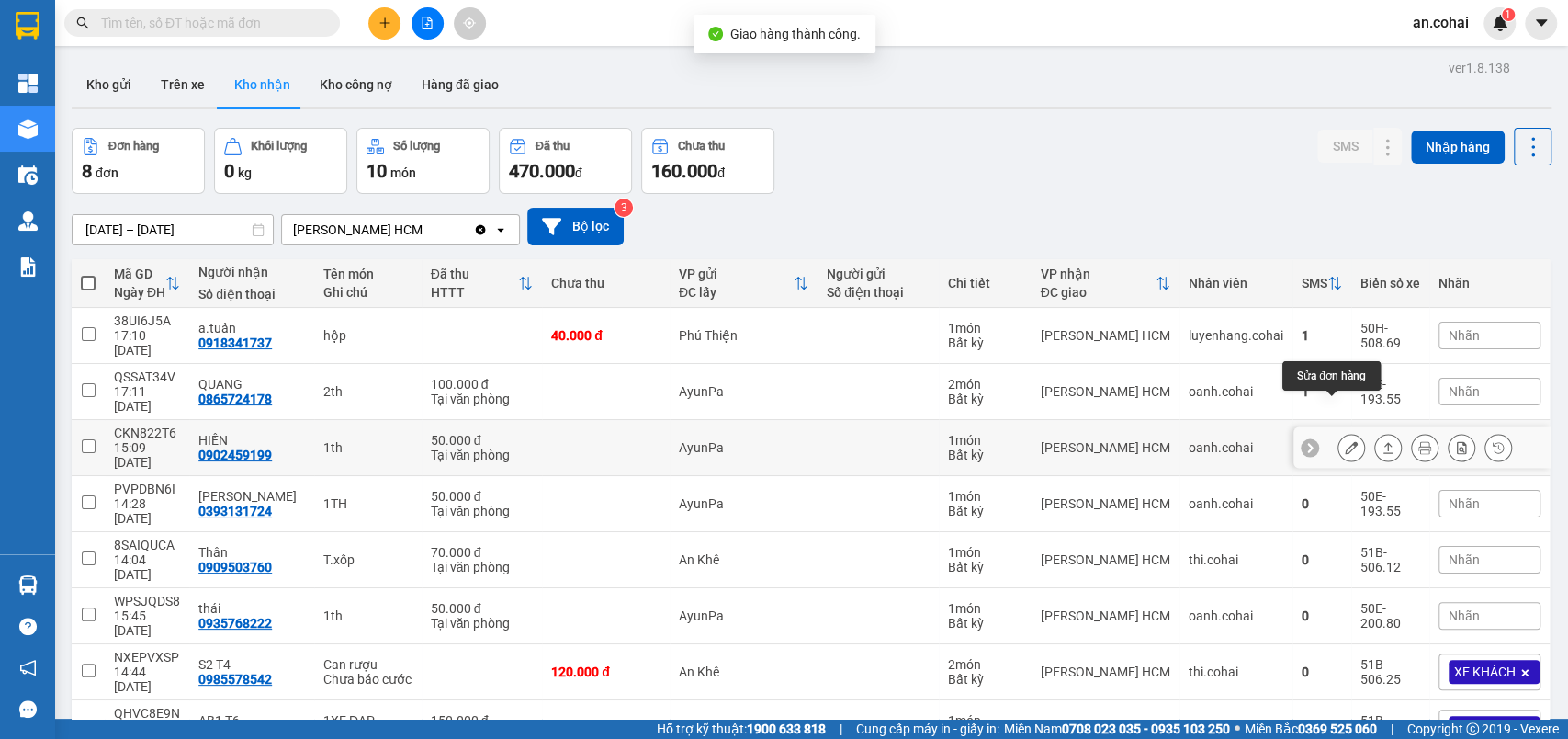
click at [1382, 441] on icon at bounding box center [1388, 446] width 12 height 12
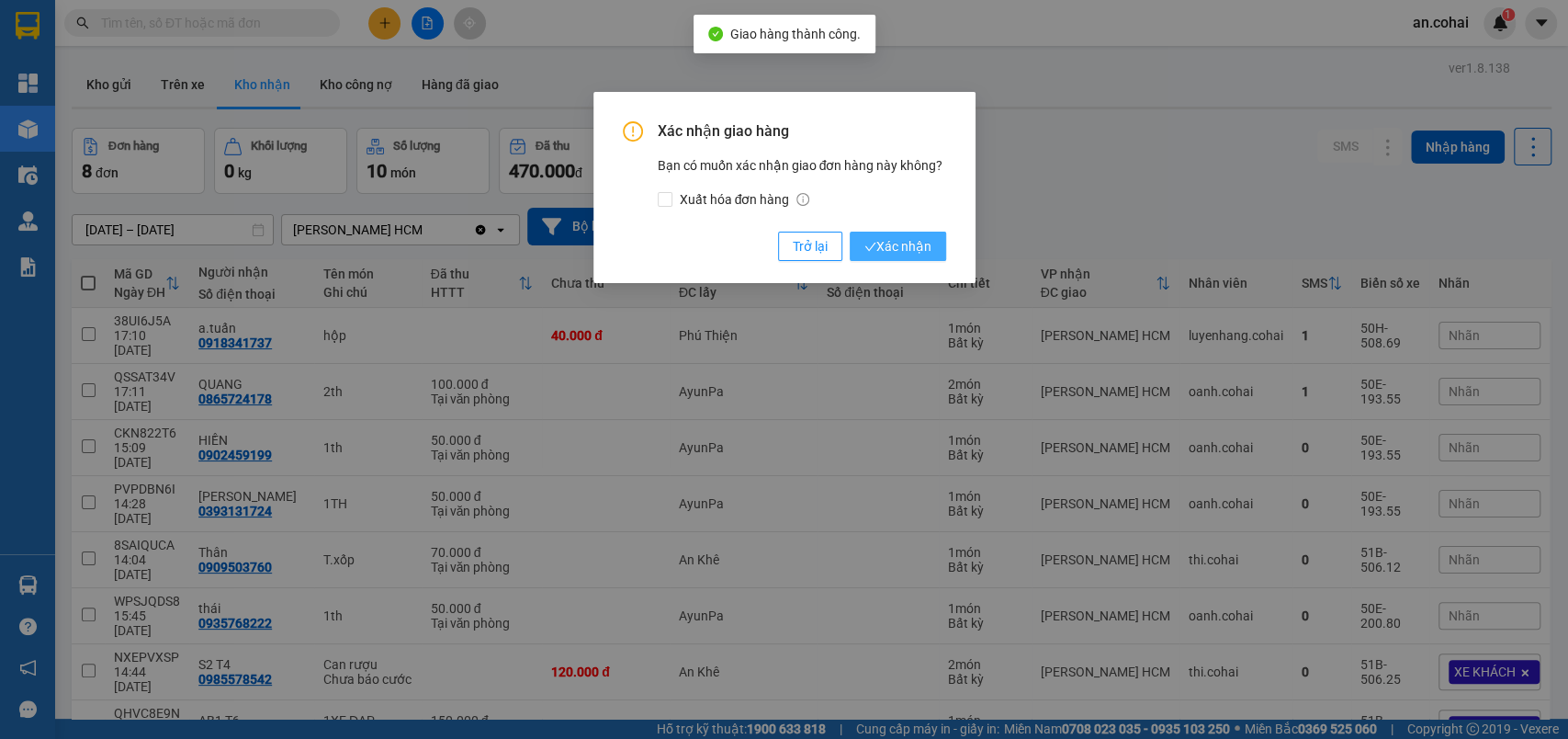
click at [921, 257] on button "Xác nhận" at bounding box center [897, 246] width 96 height 30
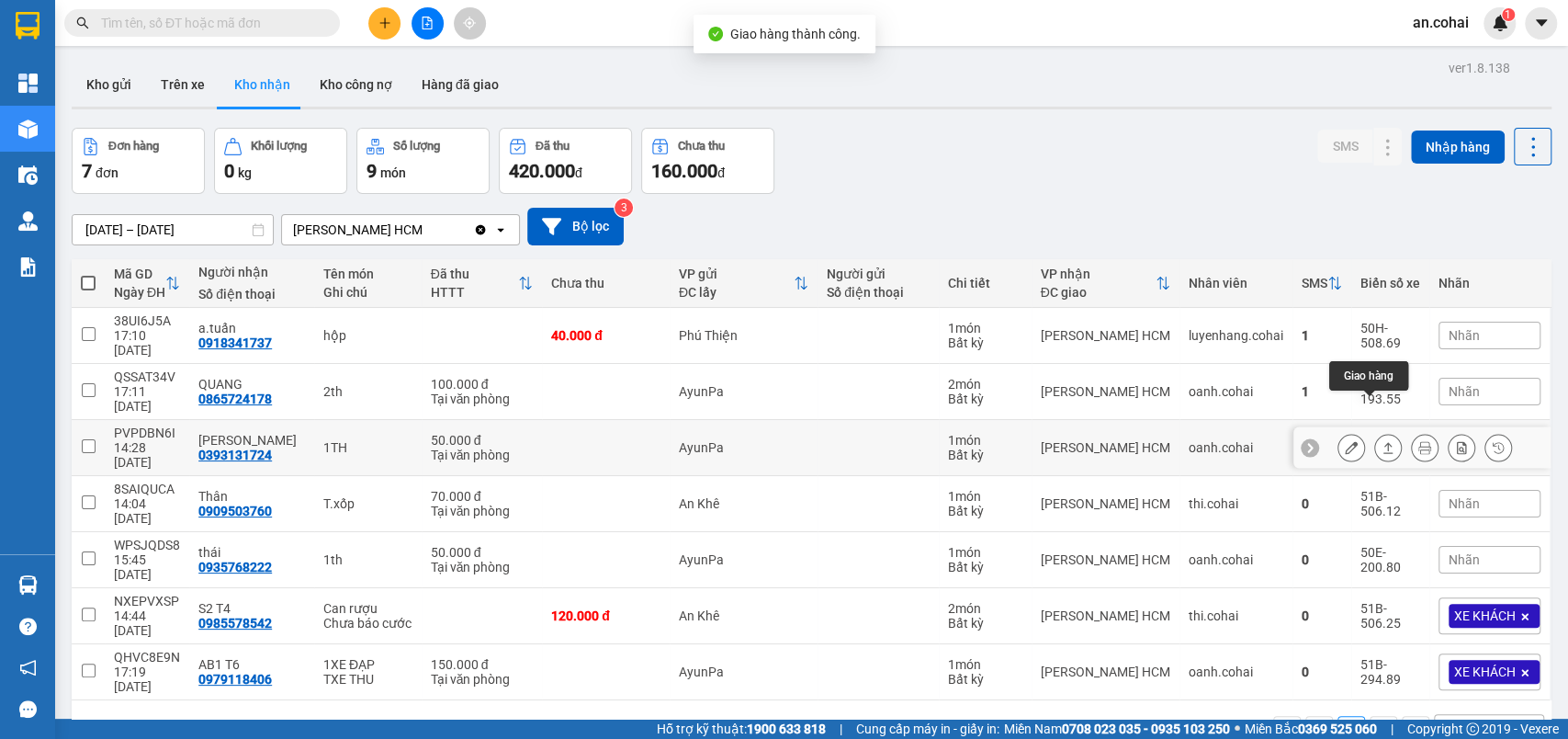
click at [1382, 441] on icon at bounding box center [1388, 446] width 12 height 12
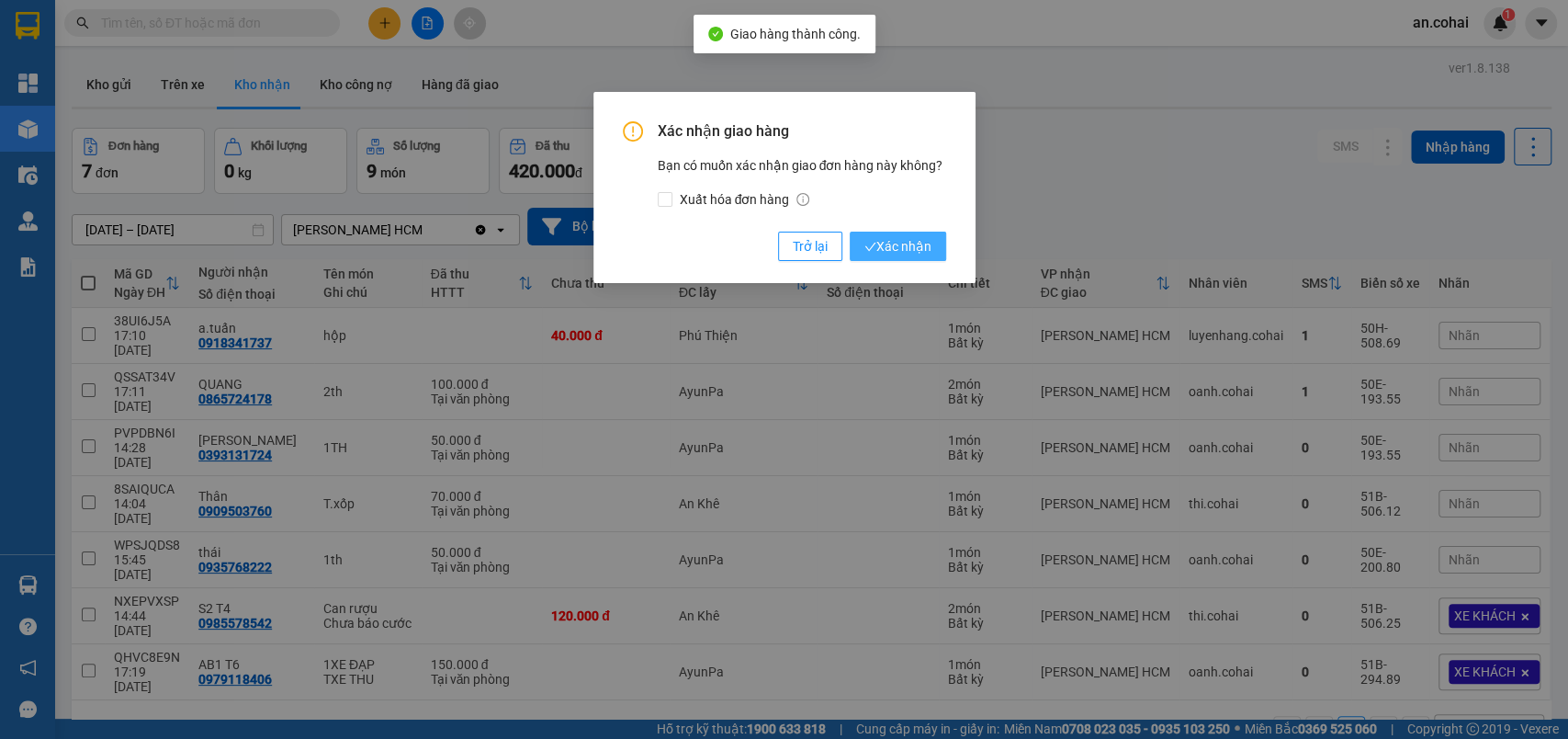
click at [934, 238] on button "Xác nhận" at bounding box center [897, 246] width 96 height 30
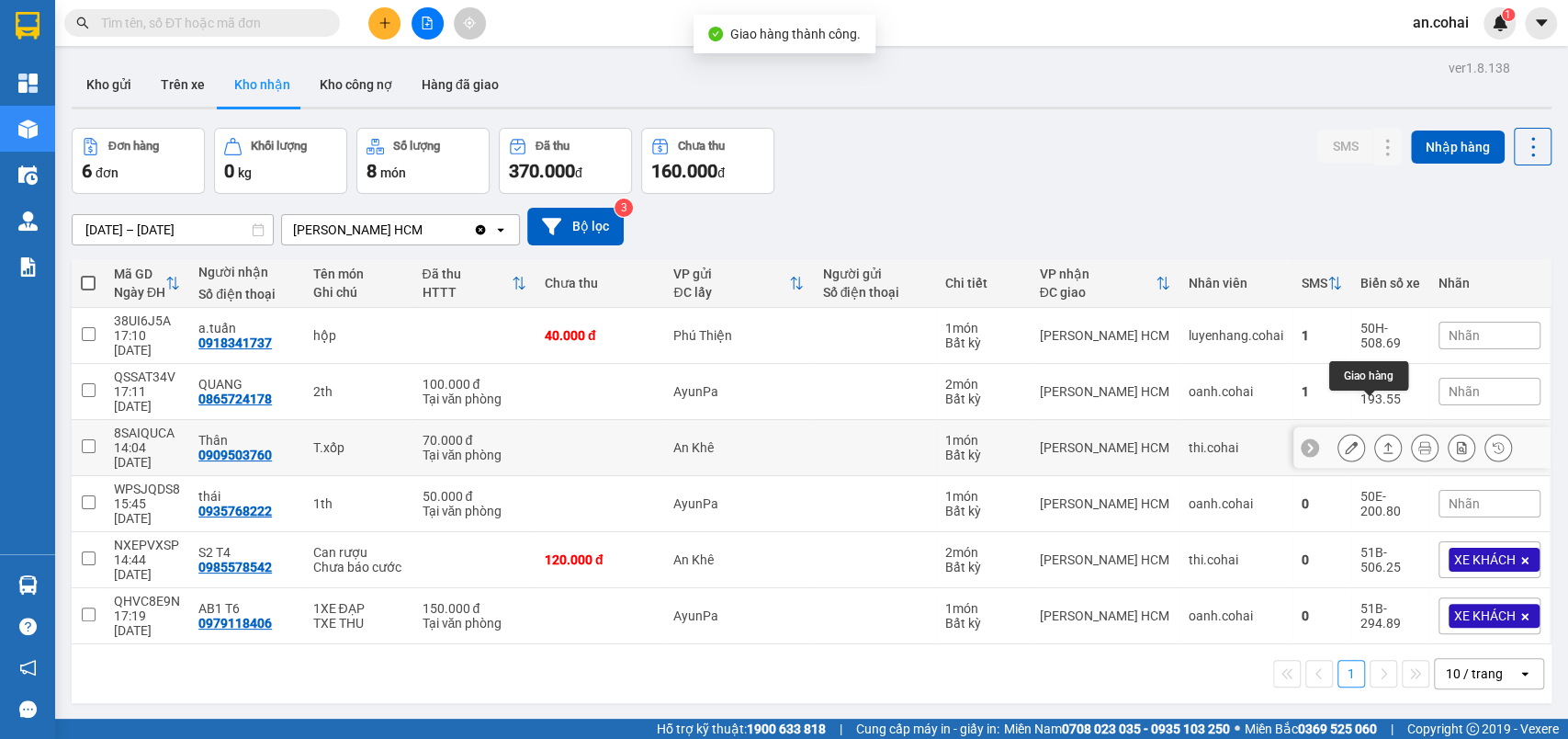
click at [1382, 441] on icon at bounding box center [1388, 446] width 12 height 12
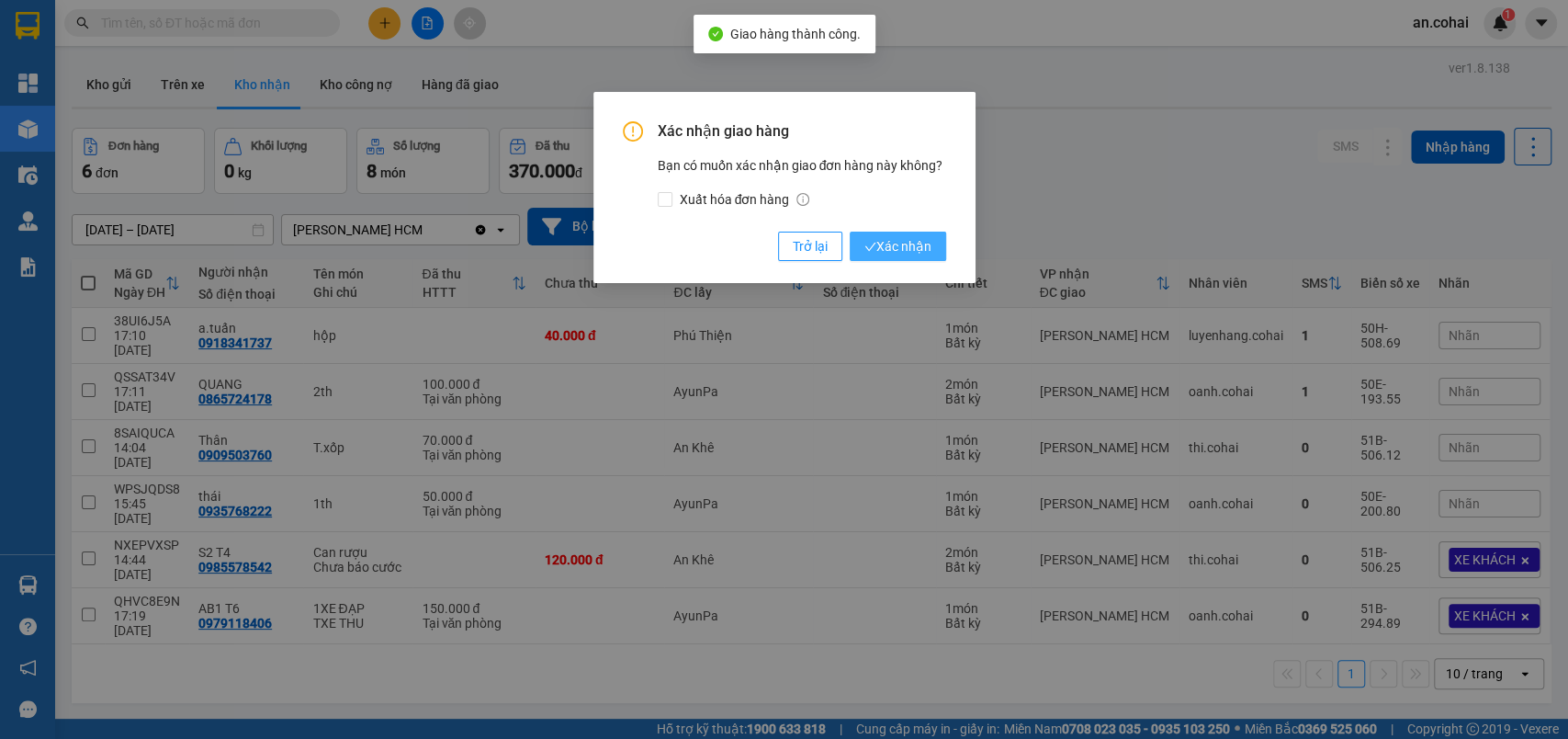
click at [899, 236] on span "Xác nhận" at bounding box center [898, 246] width 67 height 20
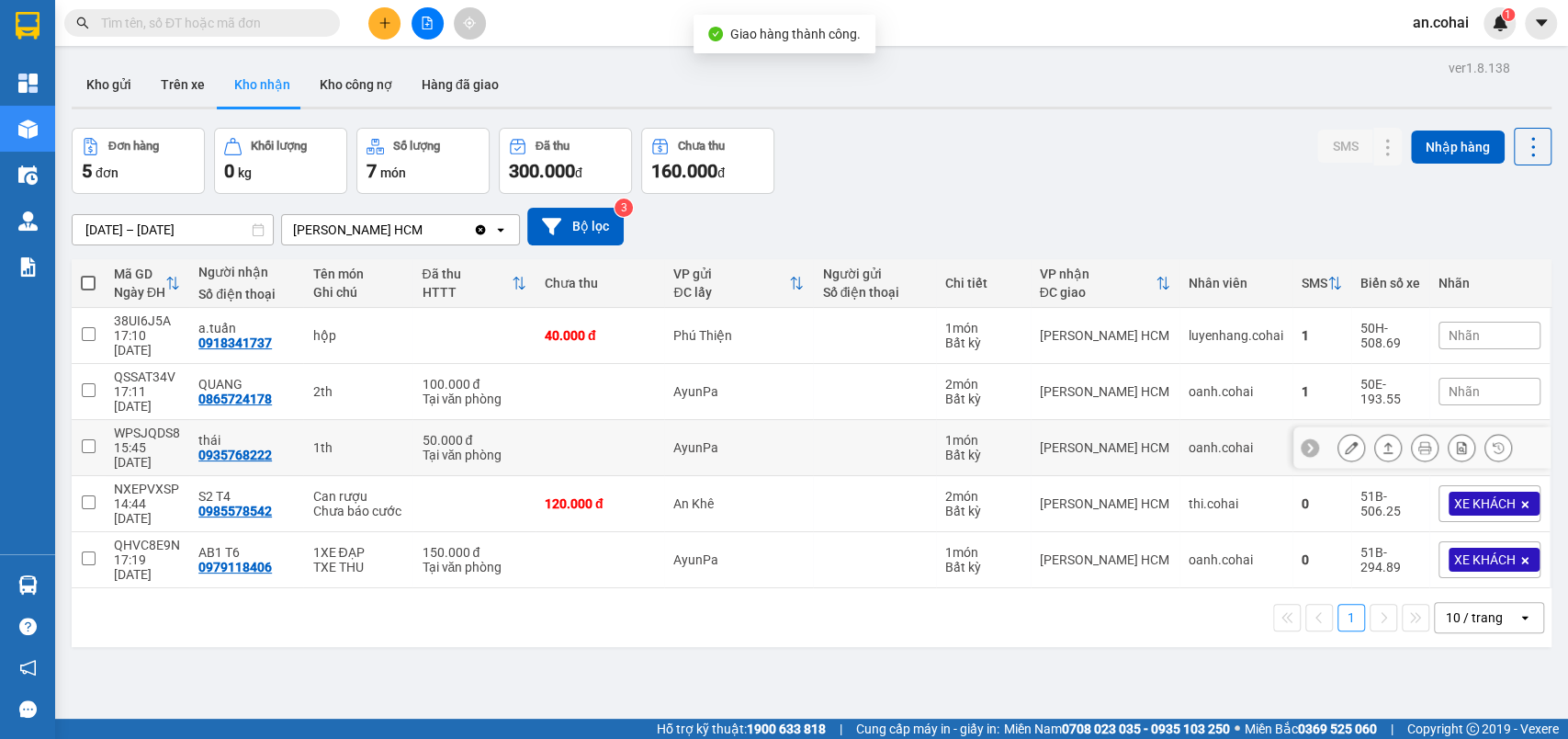
click at [1382, 441] on icon at bounding box center [1388, 446] width 12 height 12
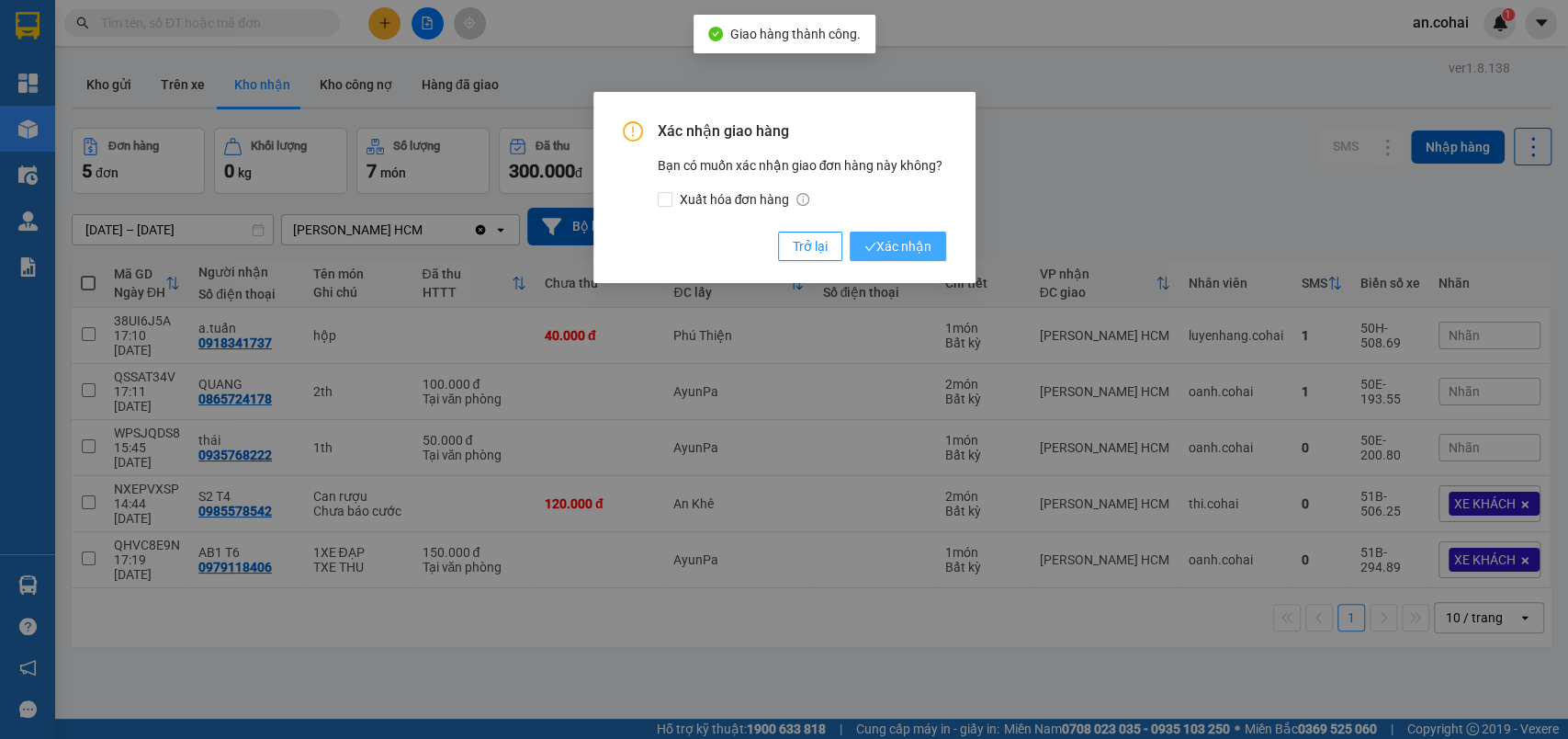
click at [897, 250] on span "Xác nhận" at bounding box center [898, 246] width 67 height 20
